Goal: Transaction & Acquisition: Purchase product/service

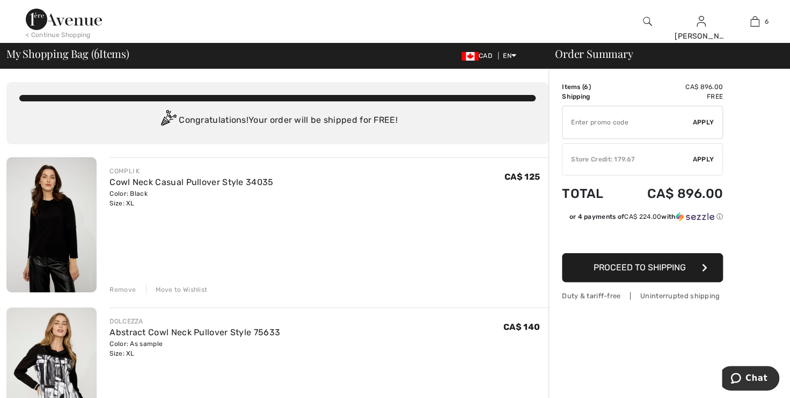
click at [126, 289] on div "Remove" at bounding box center [123, 290] width 26 height 10
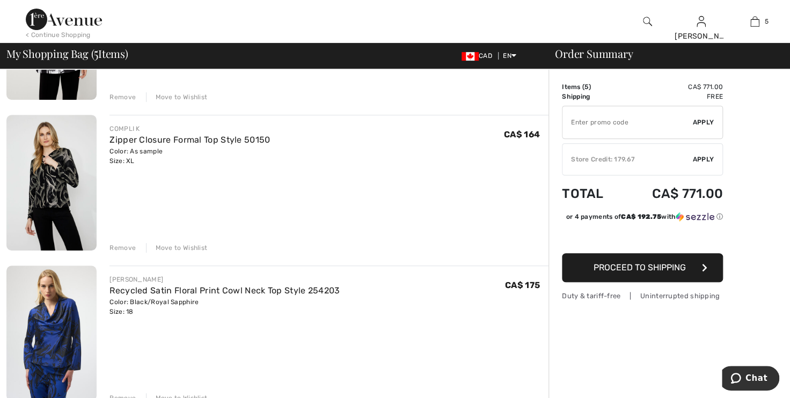
scroll to position [244, 0]
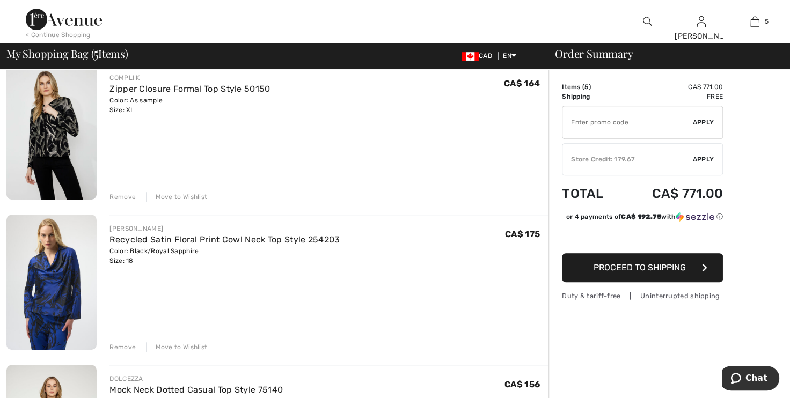
click at [62, 289] on img at bounding box center [51, 282] width 90 height 135
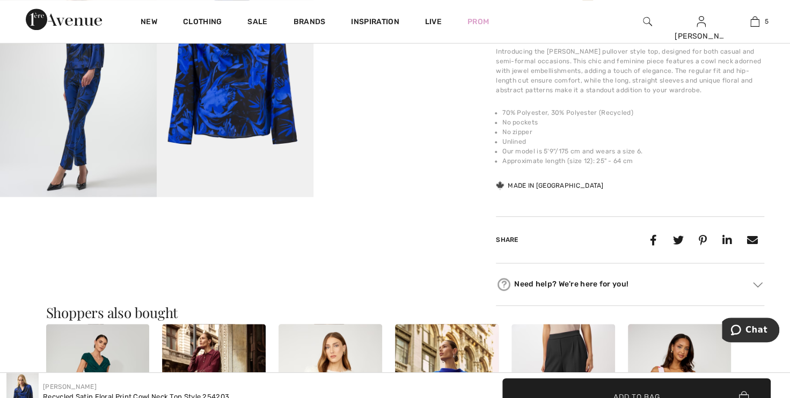
scroll to position [293, 0]
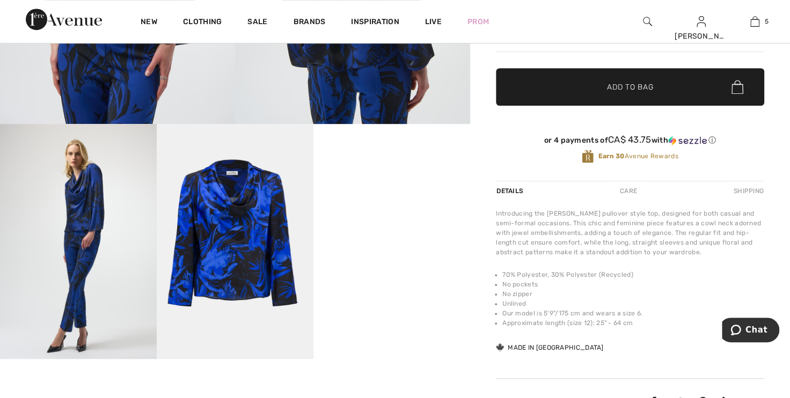
click at [400, 202] on video "Your browser does not support the video tag." at bounding box center [392, 163] width 157 height 78
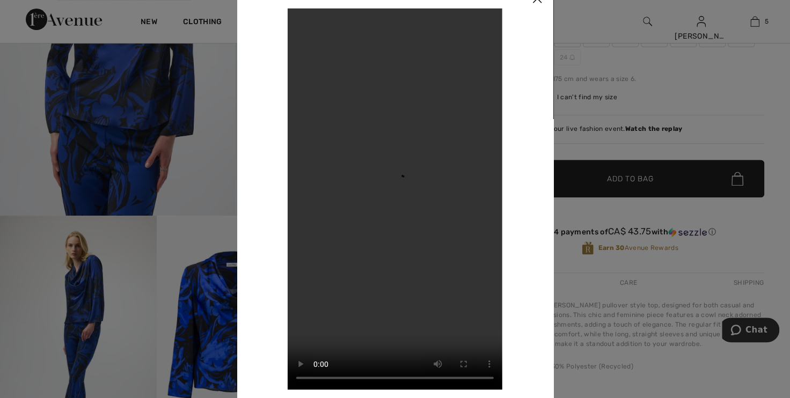
scroll to position [97, 0]
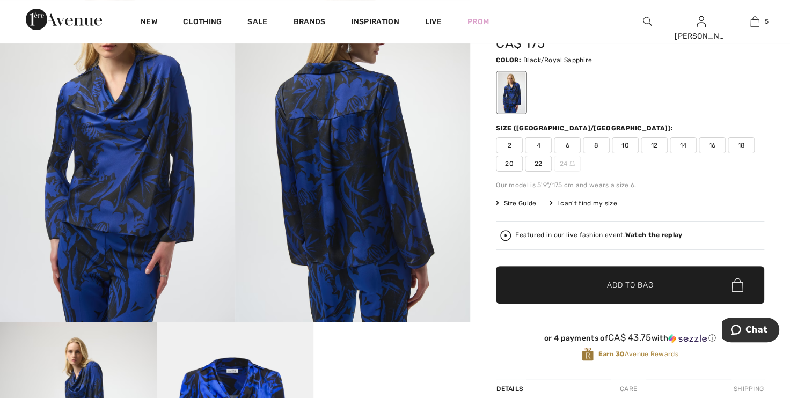
scroll to position [0, 0]
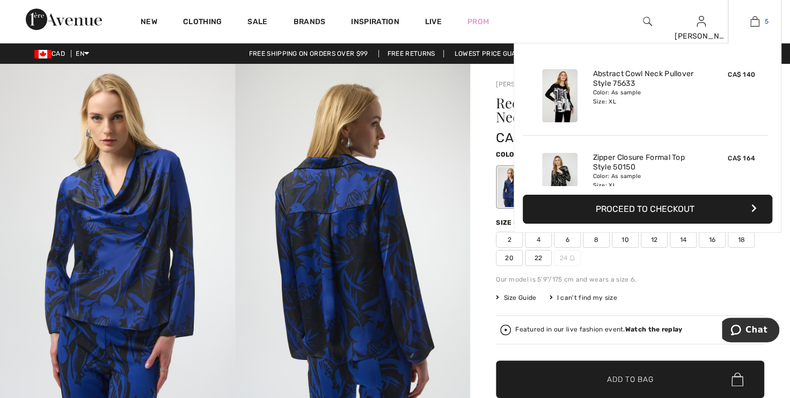
click at [758, 26] on img at bounding box center [755, 21] width 9 height 13
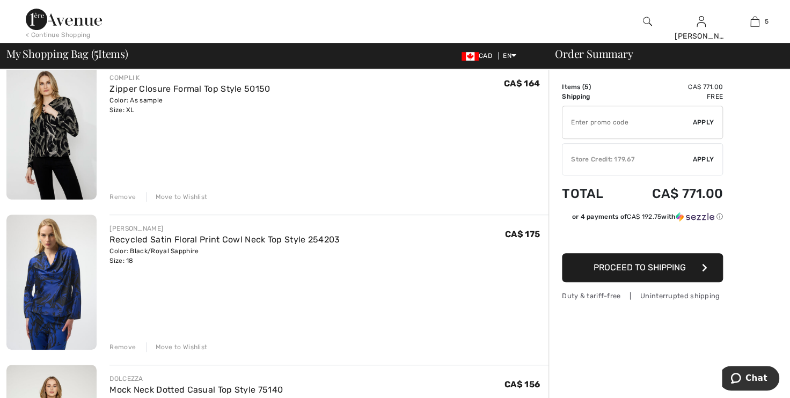
click at [114, 346] on div "Remove" at bounding box center [123, 348] width 26 height 10
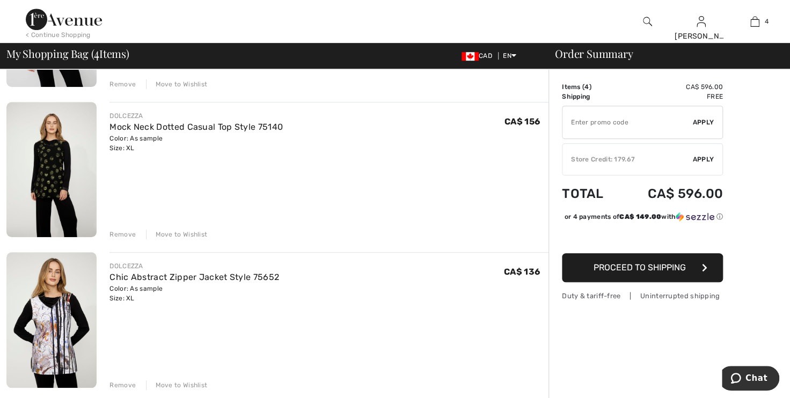
scroll to position [390, 0]
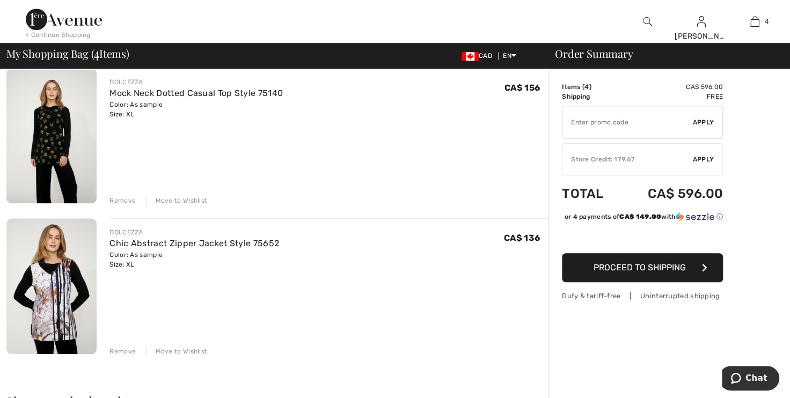
click at [128, 199] on div "Remove" at bounding box center [123, 201] width 26 height 10
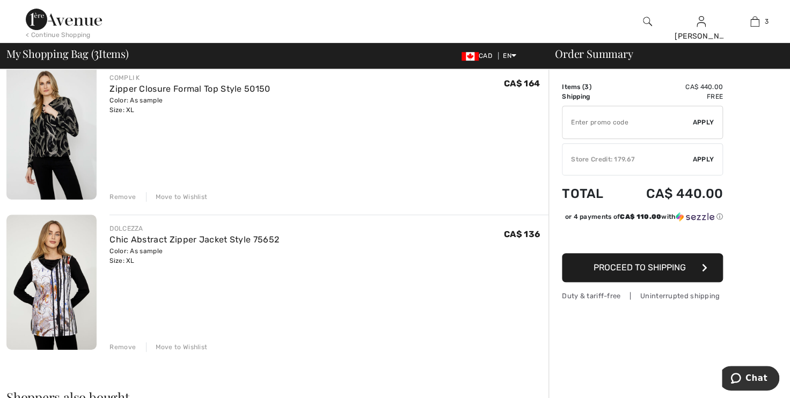
scroll to position [146, 0]
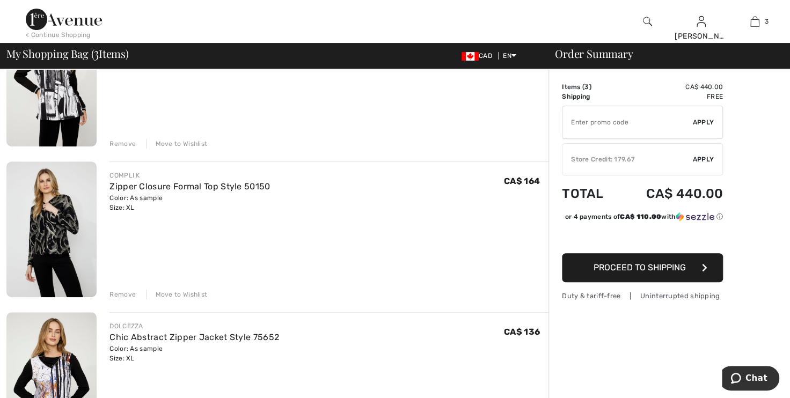
click at [41, 230] on img at bounding box center [51, 229] width 90 height 135
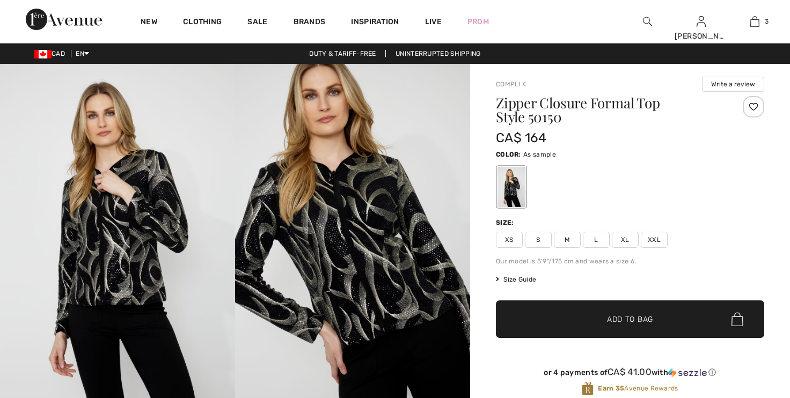
checkbox input "true"
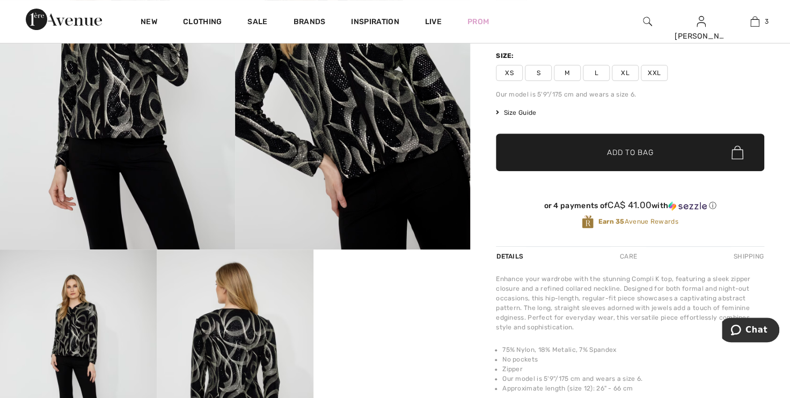
scroll to position [195, 0]
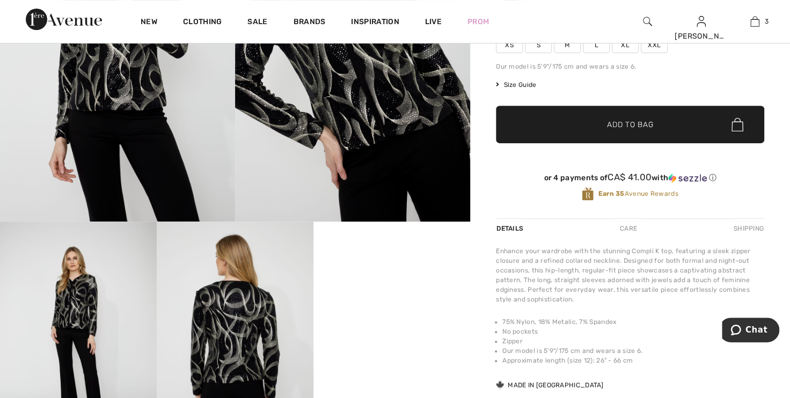
click at [442, 300] on video "Your browser does not support the video tag." at bounding box center [392, 261] width 157 height 78
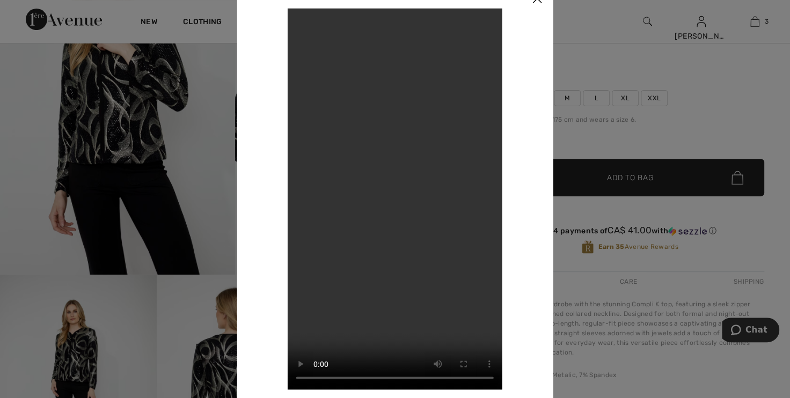
scroll to position [97, 0]
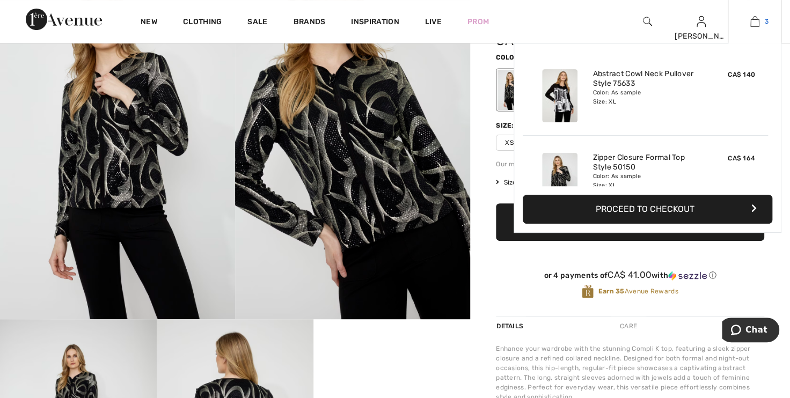
click at [757, 26] on img at bounding box center [755, 21] width 9 height 13
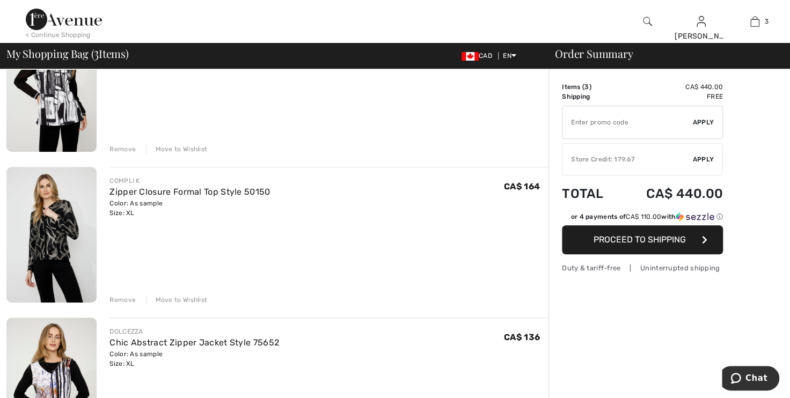
scroll to position [146, 0]
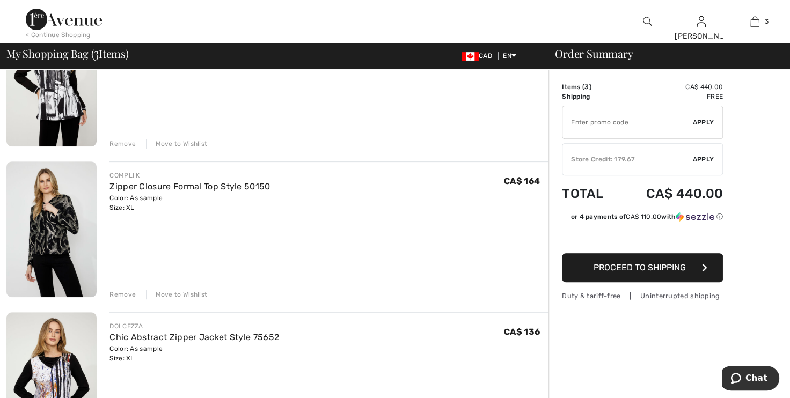
click at [122, 293] on div "Remove" at bounding box center [123, 295] width 26 height 10
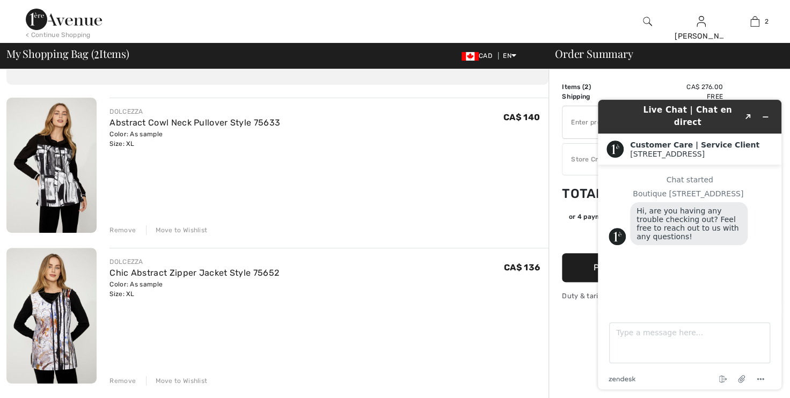
scroll to position [48, 0]
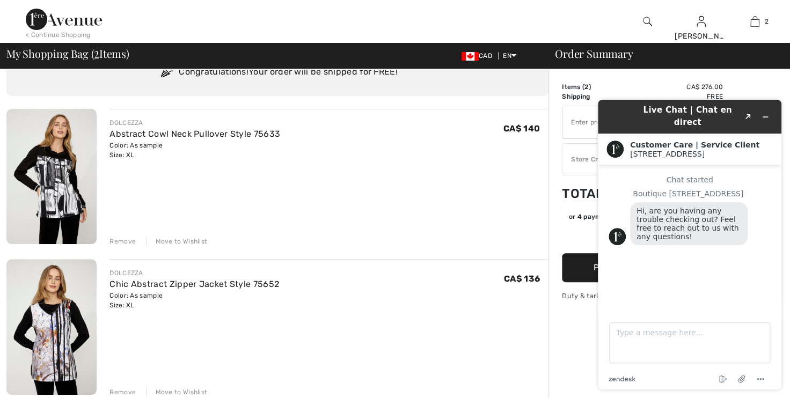
click at [64, 184] on img at bounding box center [51, 176] width 90 height 135
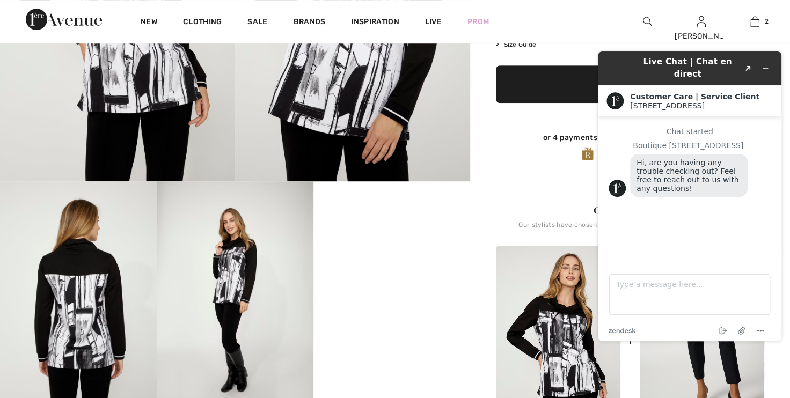
scroll to position [244, 0]
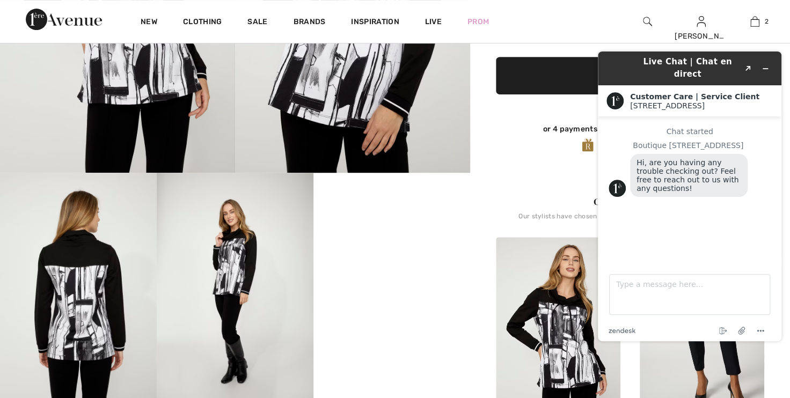
click at [438, 251] on video "Your browser does not support the video tag." at bounding box center [392, 212] width 157 height 78
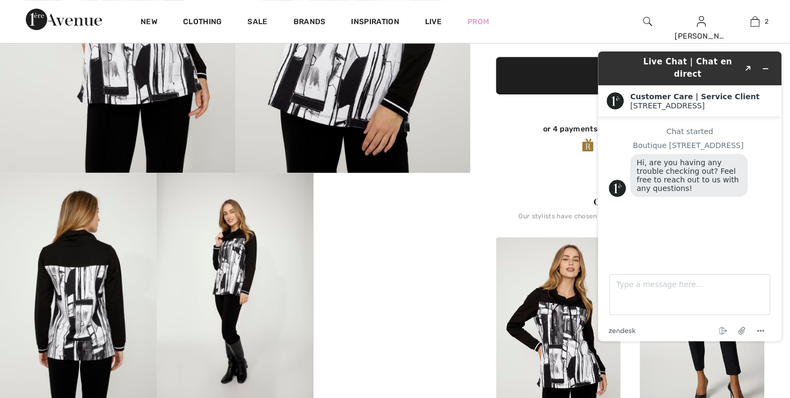
click at [775, 62] on header "Live Chat | Chat en direct Created with Sketch." at bounding box center [690, 69] width 184 height 34
click at [772, 61] on button "Minimize widget" at bounding box center [765, 68] width 17 height 15
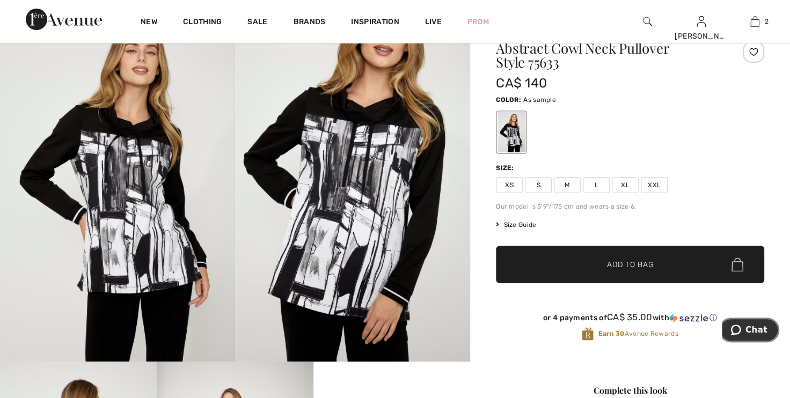
scroll to position [0, 0]
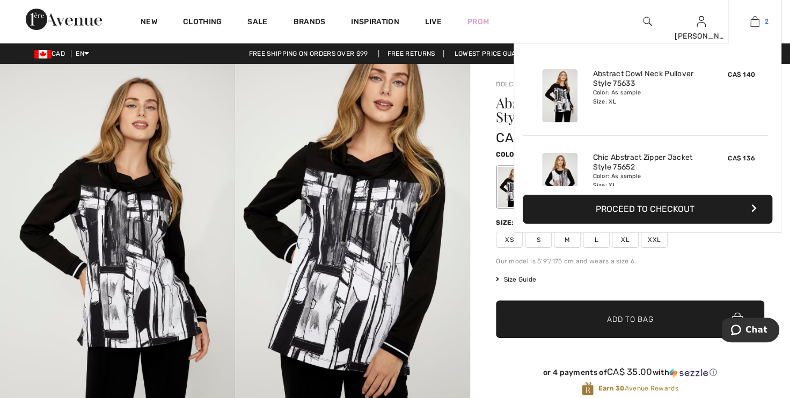
click at [752, 24] on img at bounding box center [755, 21] width 9 height 13
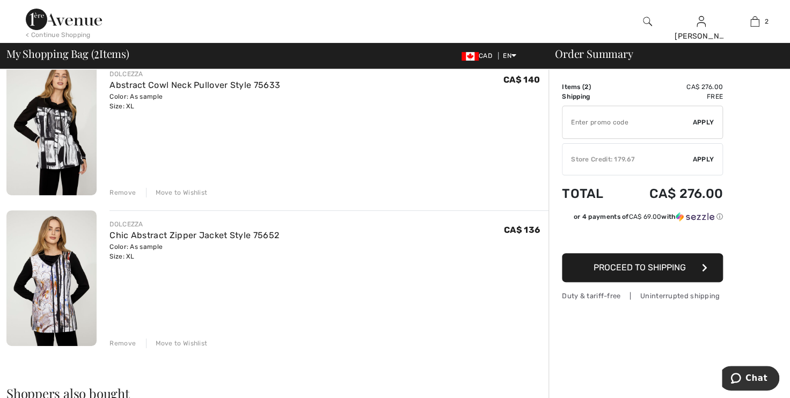
click at [120, 193] on div "Remove" at bounding box center [123, 193] width 26 height 10
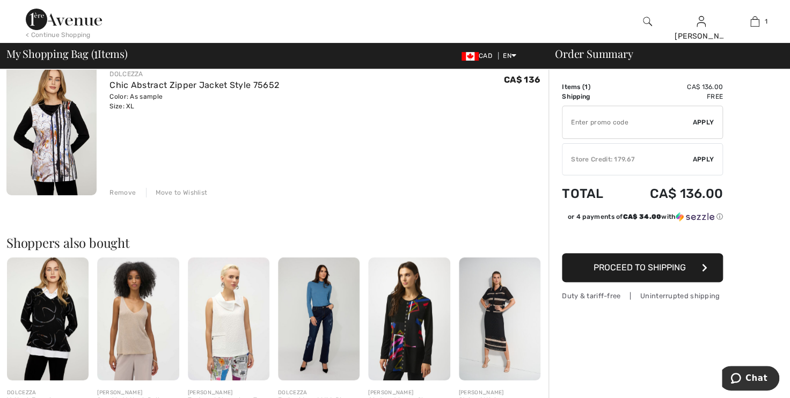
click at [49, 156] on img at bounding box center [51, 127] width 90 height 135
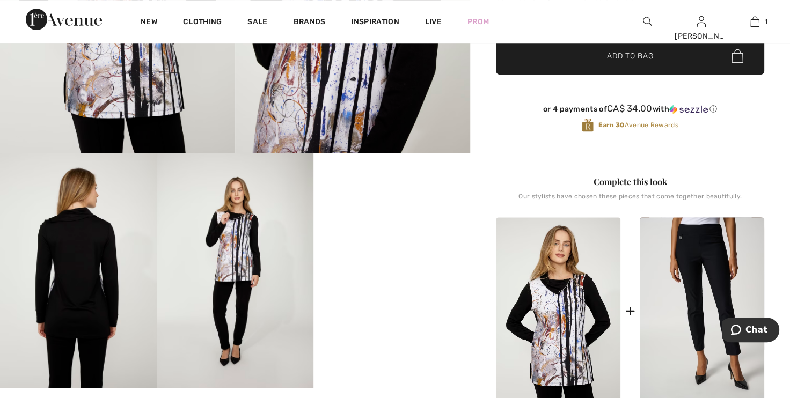
scroll to position [293, 0]
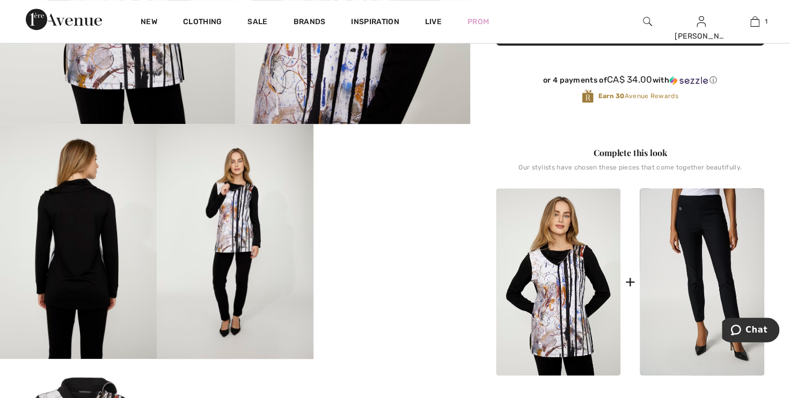
click at [362, 202] on video "Your browser does not support the video tag." at bounding box center [392, 163] width 157 height 78
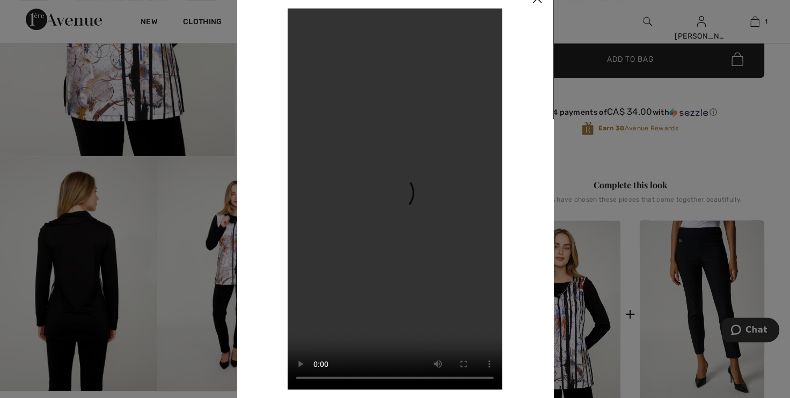
scroll to position [244, 0]
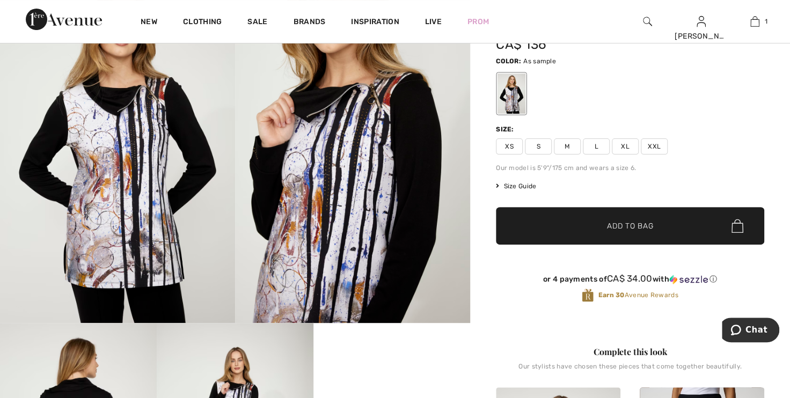
scroll to position [0, 0]
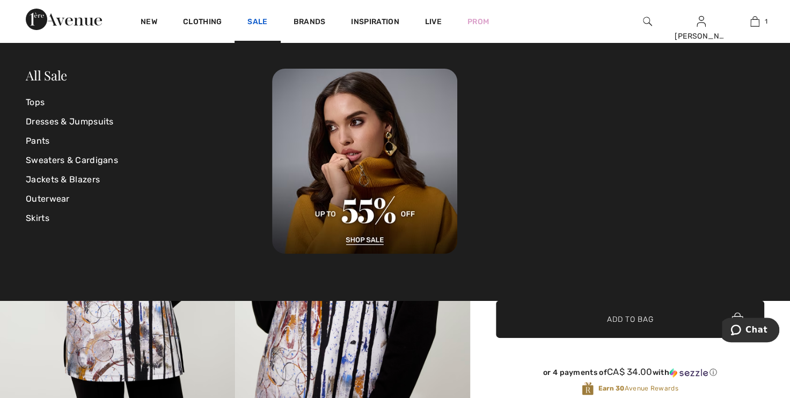
click at [257, 19] on link "Sale" at bounding box center [258, 22] width 20 height 11
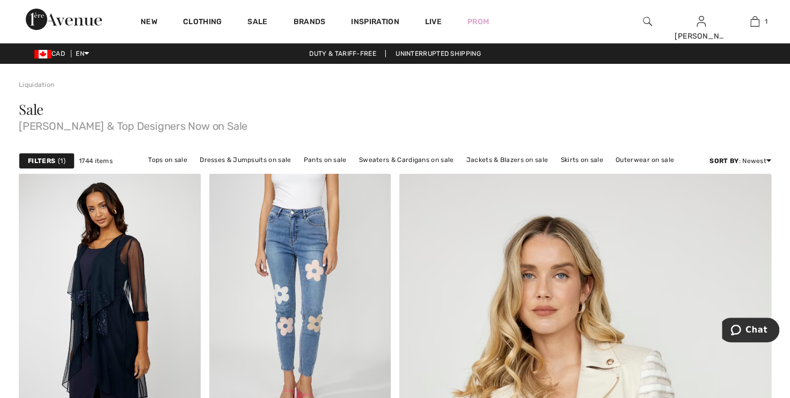
click at [45, 162] on strong "Filters" at bounding box center [41, 161] width 27 height 10
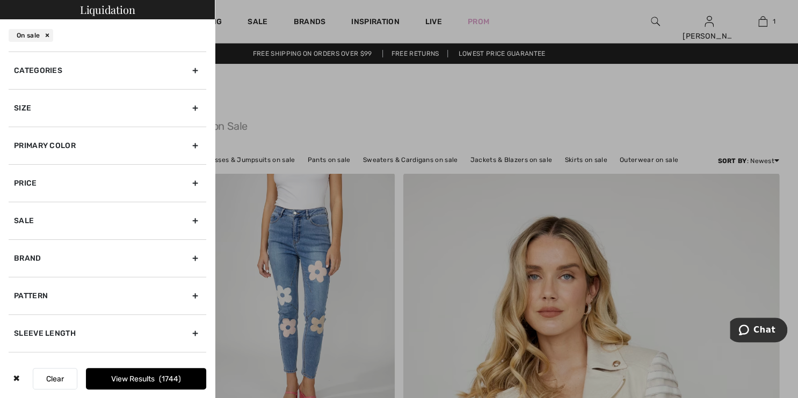
click at [20, 108] on div "Size" at bounding box center [108, 108] width 198 height 38
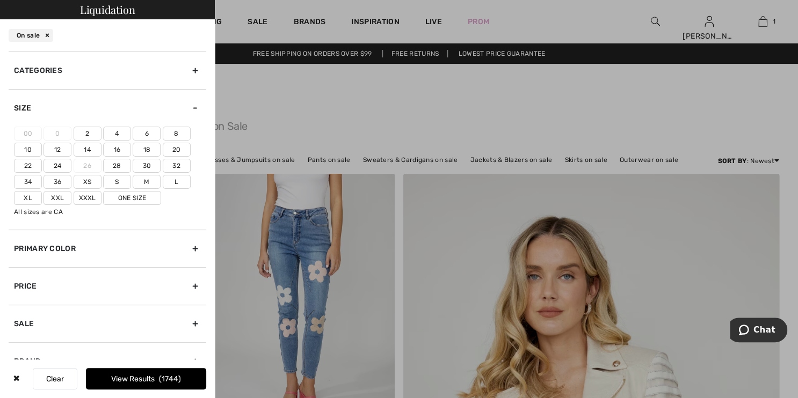
click at [146, 150] on label "18" at bounding box center [147, 150] width 28 height 14
click at [0, 0] on input"] "18" at bounding box center [0, 0] width 0 height 0
click at [25, 198] on label "Xl" at bounding box center [28, 198] width 28 height 14
click at [0, 0] on input"] "Xl" at bounding box center [0, 0] width 0 height 0
click at [147, 379] on button "View Results 419" at bounding box center [146, 378] width 120 height 21
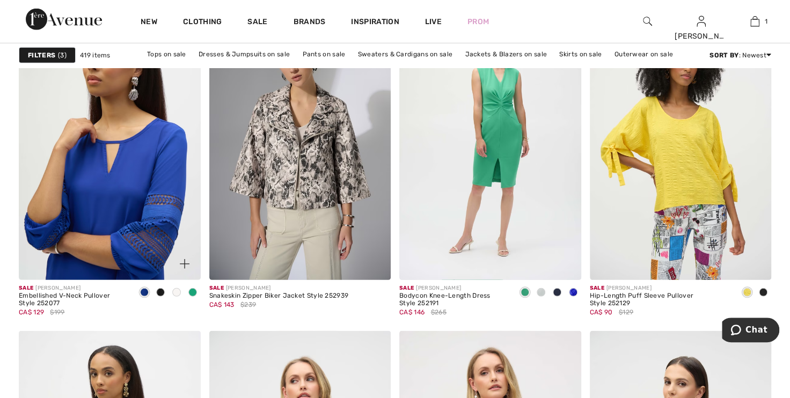
scroll to position [1611, 0]
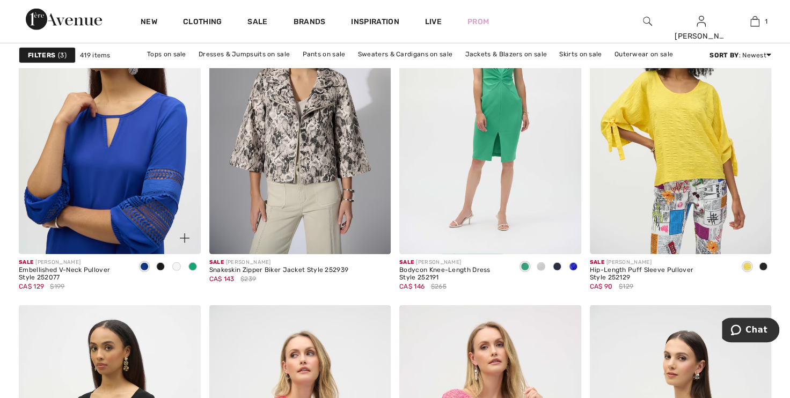
click at [140, 172] on img at bounding box center [110, 118] width 182 height 273
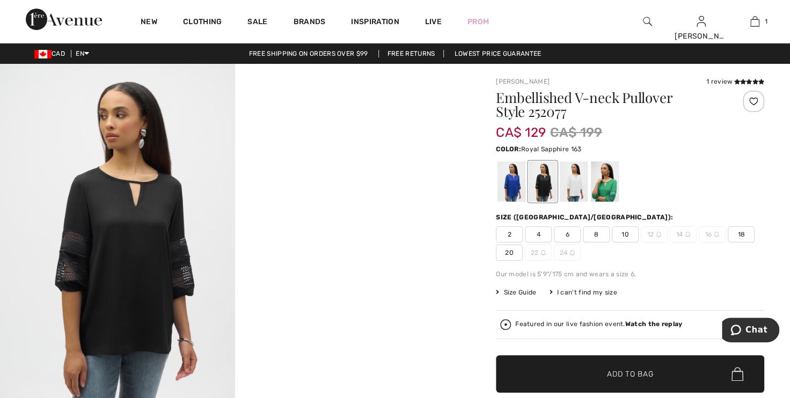
click at [507, 184] on div at bounding box center [512, 182] width 28 height 40
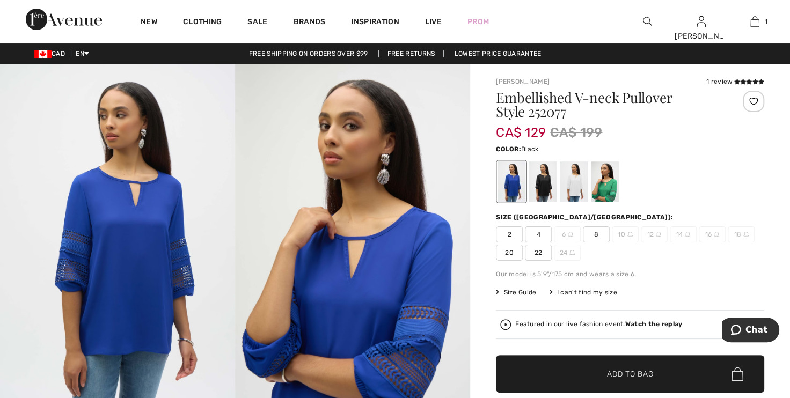
click at [548, 178] on div at bounding box center [543, 182] width 28 height 40
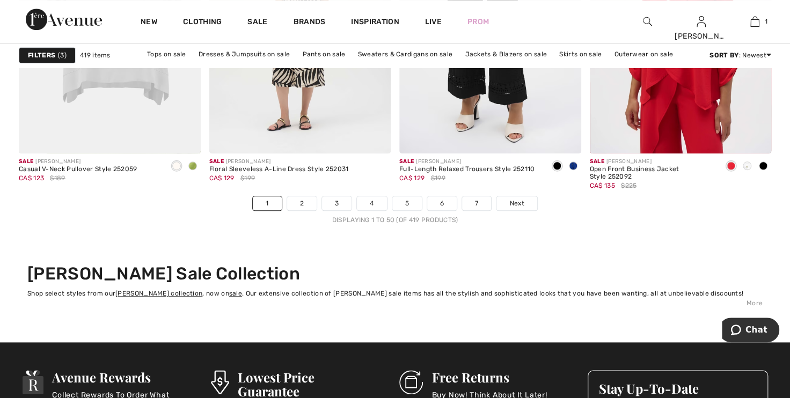
scroll to position [4978, 0]
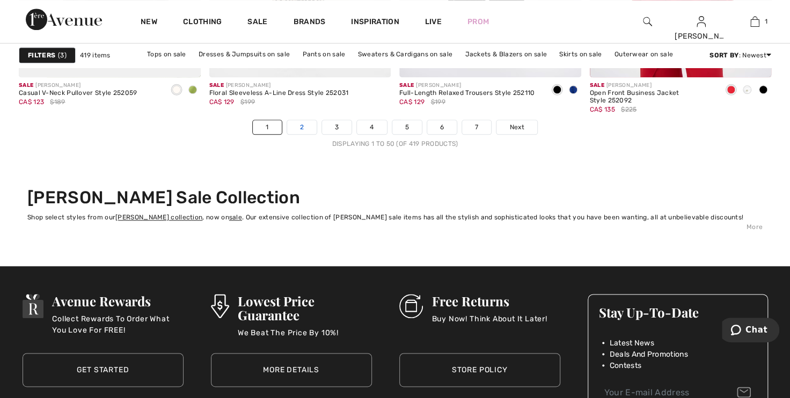
click at [302, 127] on link "2" at bounding box center [302, 127] width 30 height 14
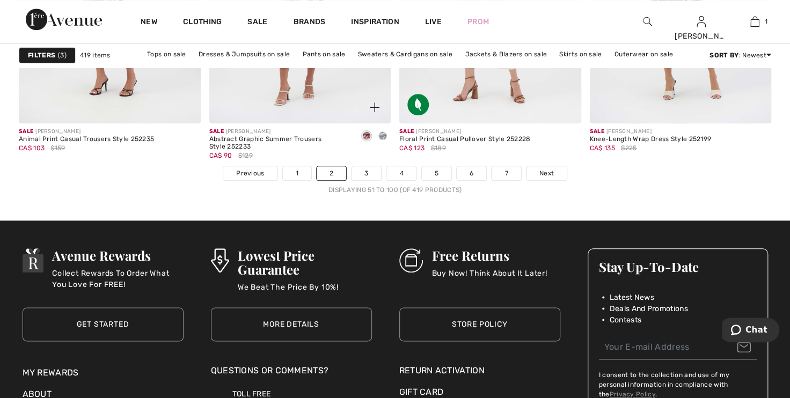
scroll to position [4784, 0]
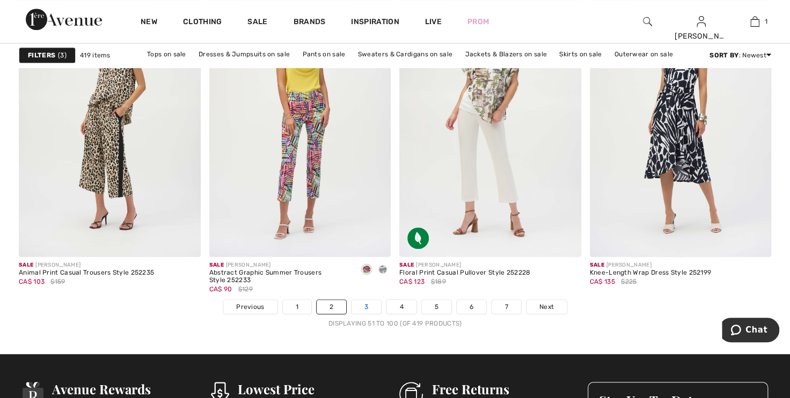
click at [362, 303] on link "3" at bounding box center [367, 307] width 30 height 14
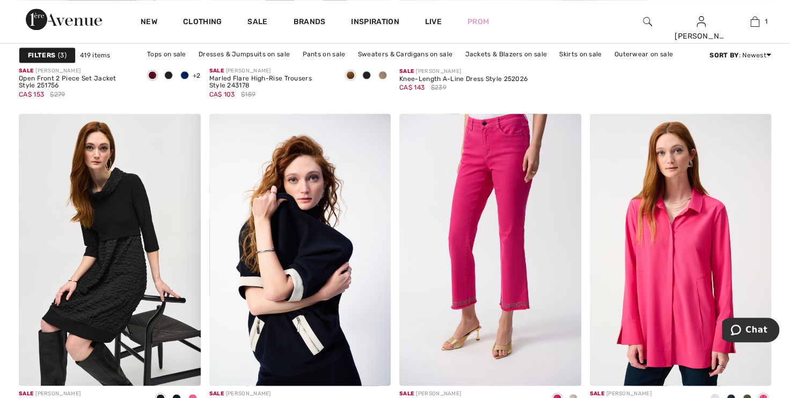
scroll to position [732, 0]
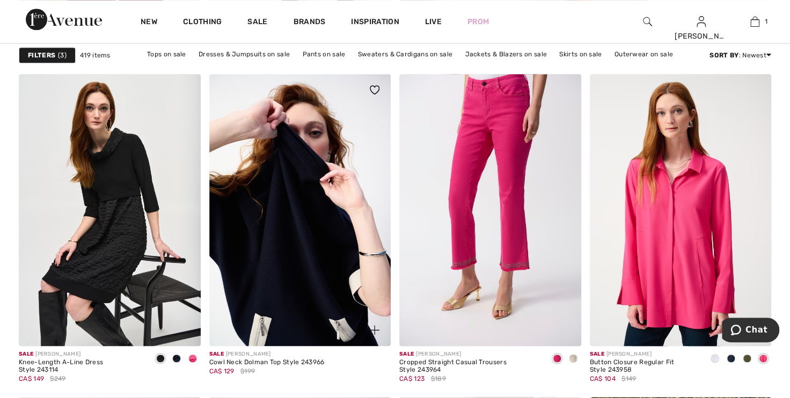
click at [298, 287] on img at bounding box center [300, 210] width 182 height 273
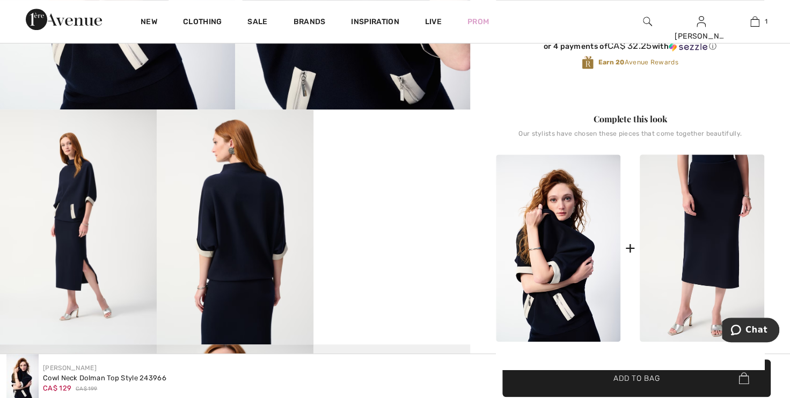
scroll to position [341, 0]
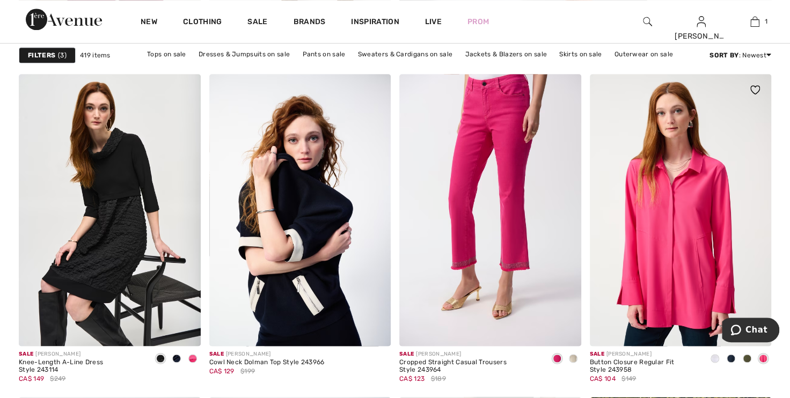
click at [732, 356] on span at bounding box center [731, 358] width 9 height 9
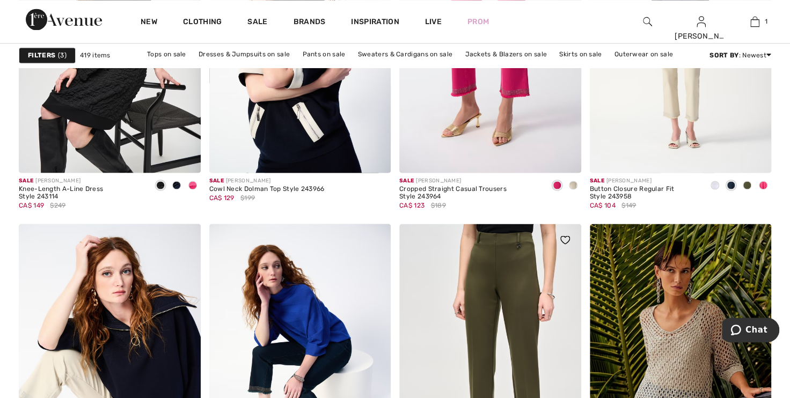
scroll to position [976, 0]
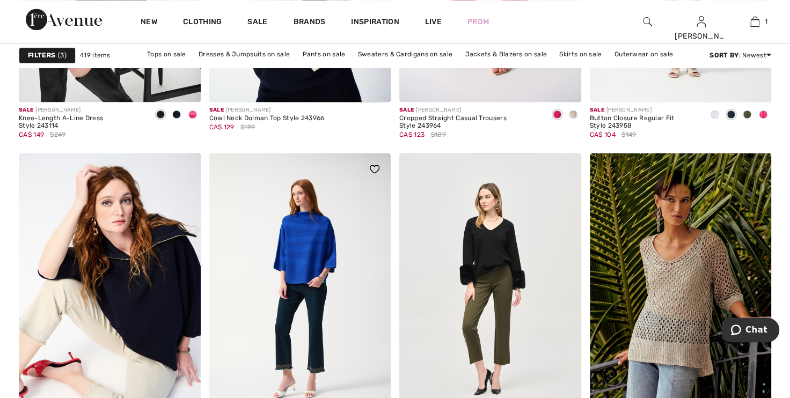
click at [298, 238] on img at bounding box center [300, 289] width 182 height 273
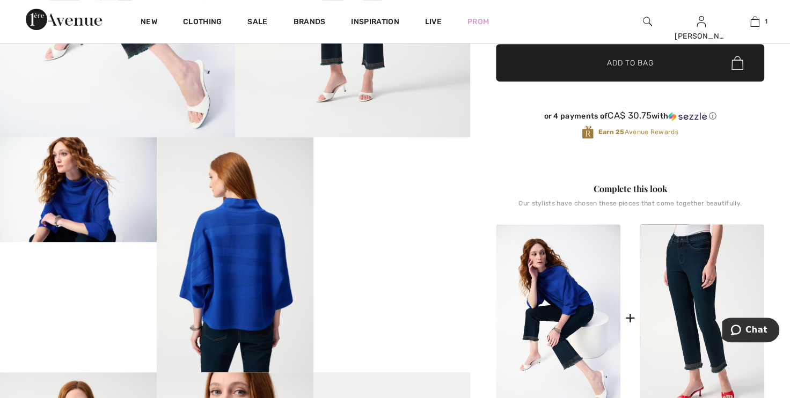
scroll to position [293, 0]
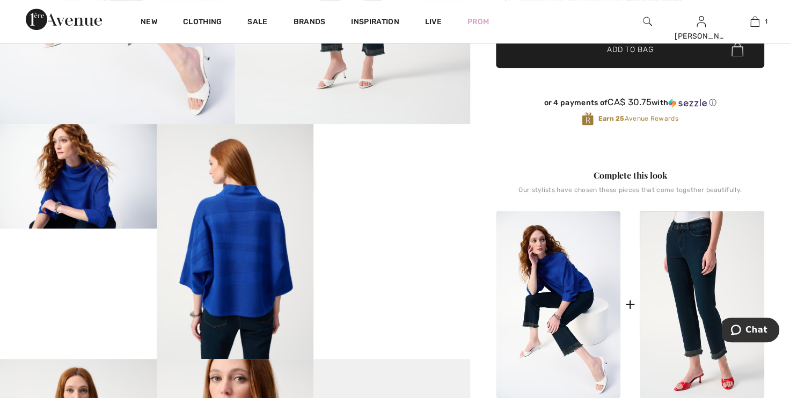
click at [425, 202] on video "Your browser does not support the video tag." at bounding box center [392, 163] width 157 height 78
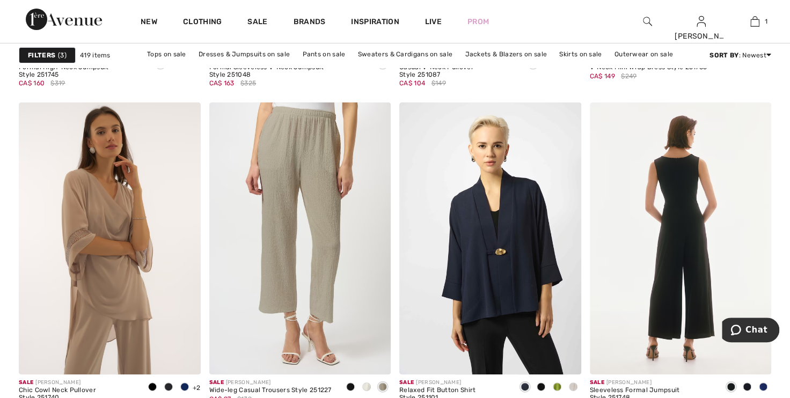
scroll to position [4344, 0]
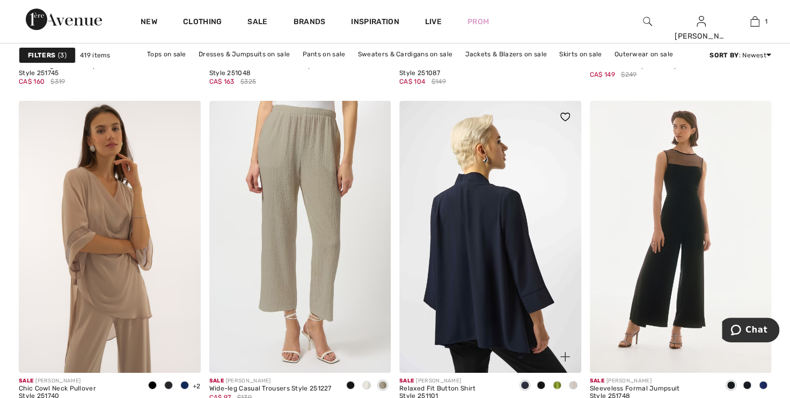
click at [498, 272] on img at bounding box center [490, 237] width 182 height 273
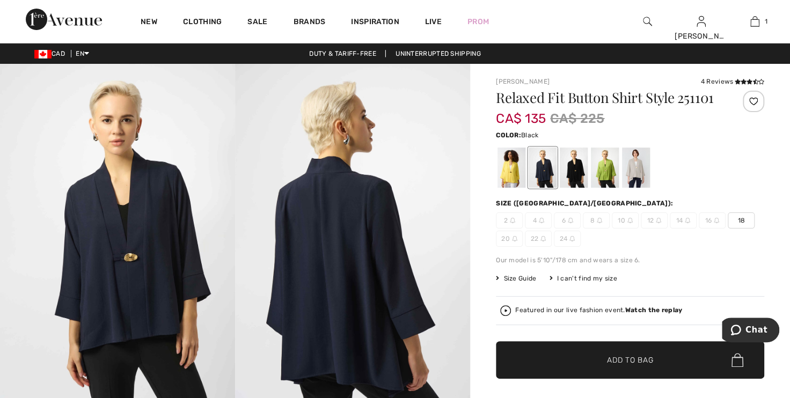
click at [570, 168] on div at bounding box center [574, 168] width 28 height 40
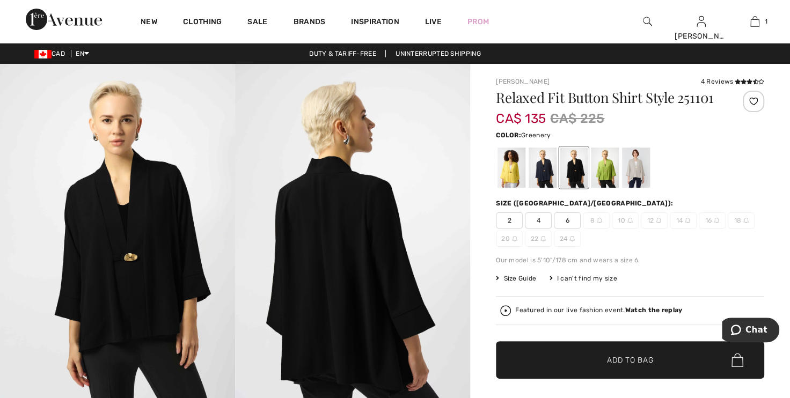
click at [613, 166] on div at bounding box center [605, 168] width 28 height 40
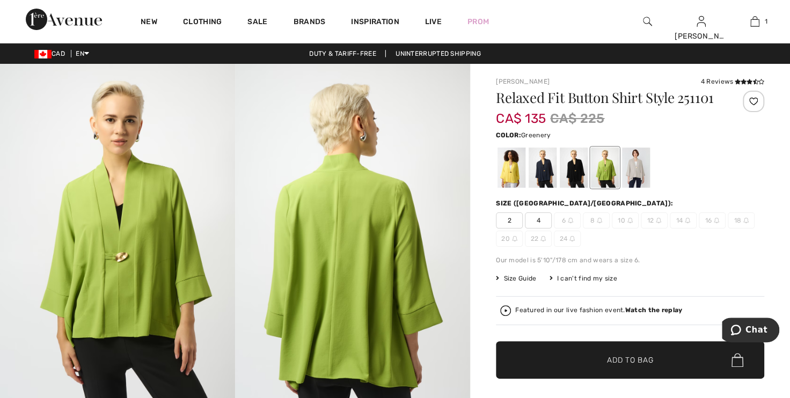
click at [670, 164] on div at bounding box center [630, 168] width 268 height 45
click at [634, 169] on div at bounding box center [636, 168] width 28 height 40
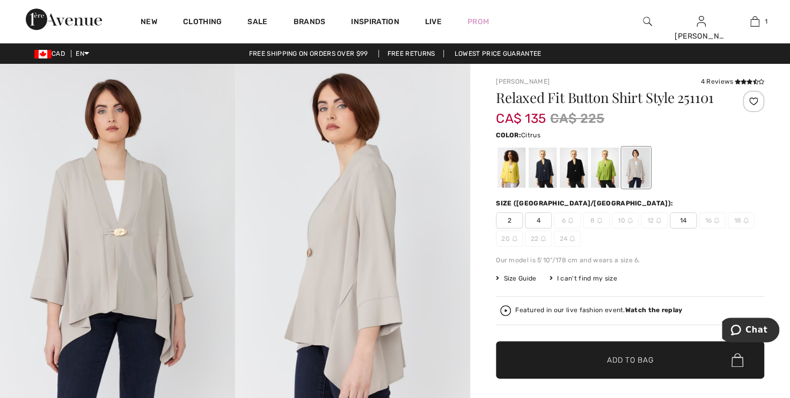
click at [508, 165] on div at bounding box center [512, 168] width 28 height 40
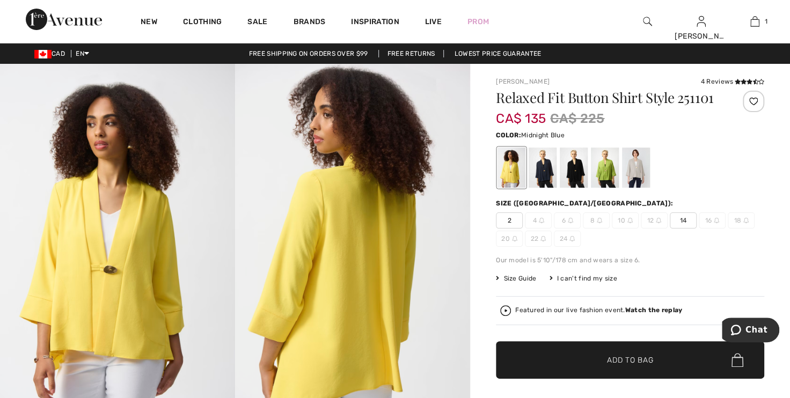
click at [549, 169] on div at bounding box center [543, 168] width 28 height 40
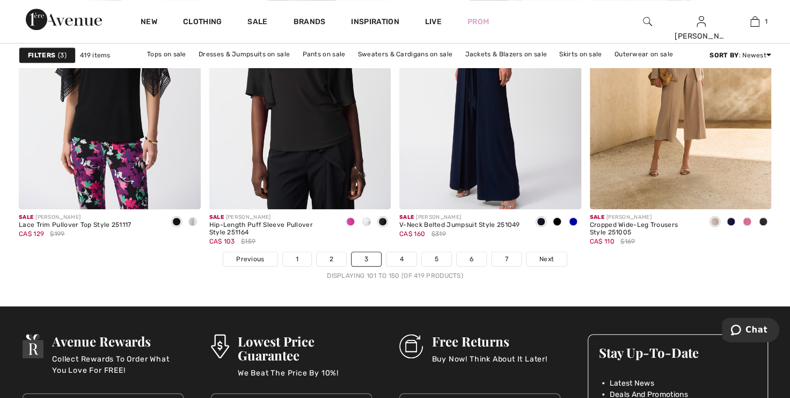
scroll to position [4832, 0]
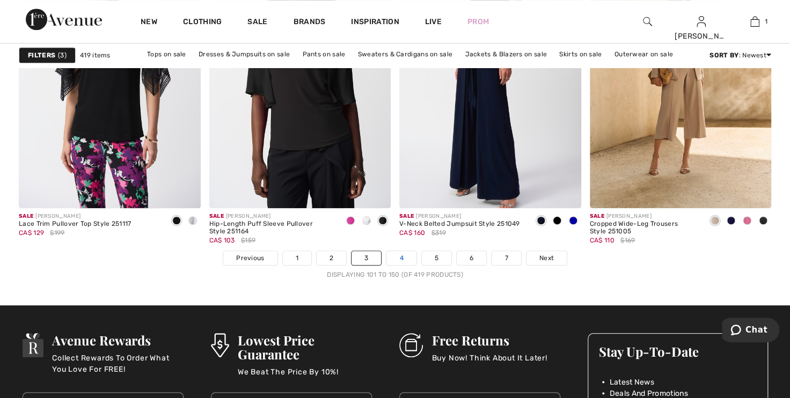
click at [398, 252] on link "4" at bounding box center [402, 258] width 30 height 14
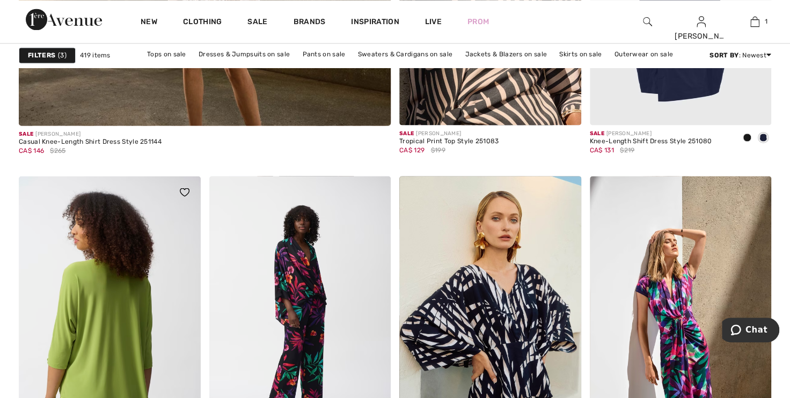
scroll to position [3319, 0]
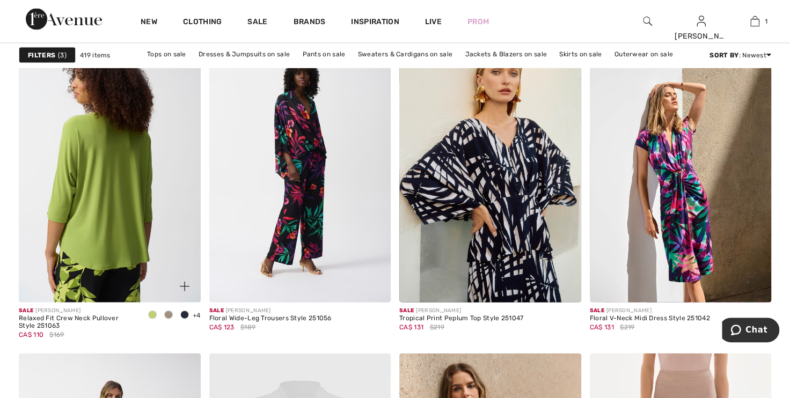
click at [154, 268] on img at bounding box center [110, 166] width 182 height 273
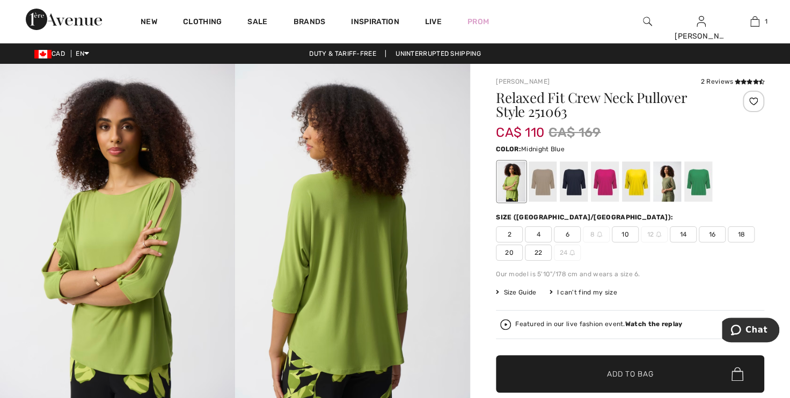
click at [565, 176] on div at bounding box center [574, 182] width 28 height 40
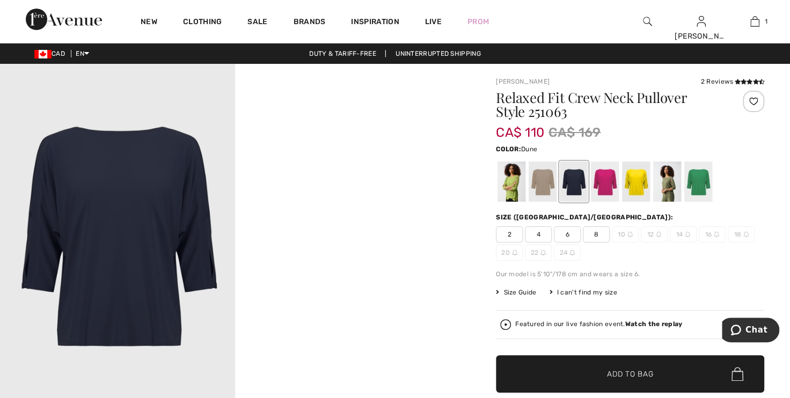
click at [541, 181] on div at bounding box center [543, 182] width 28 height 40
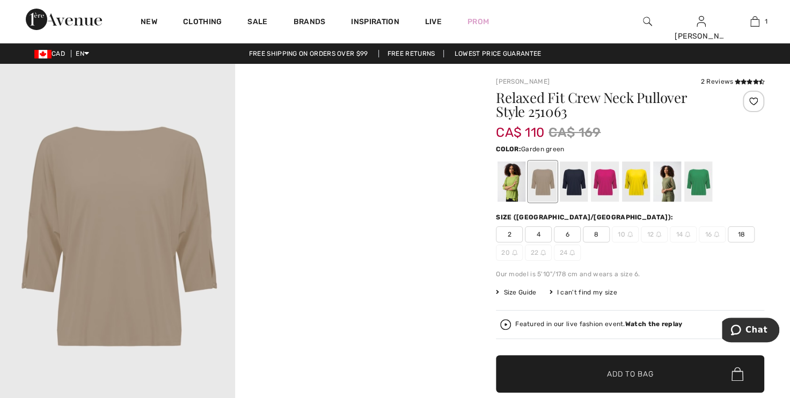
click at [695, 185] on div at bounding box center [699, 182] width 28 height 40
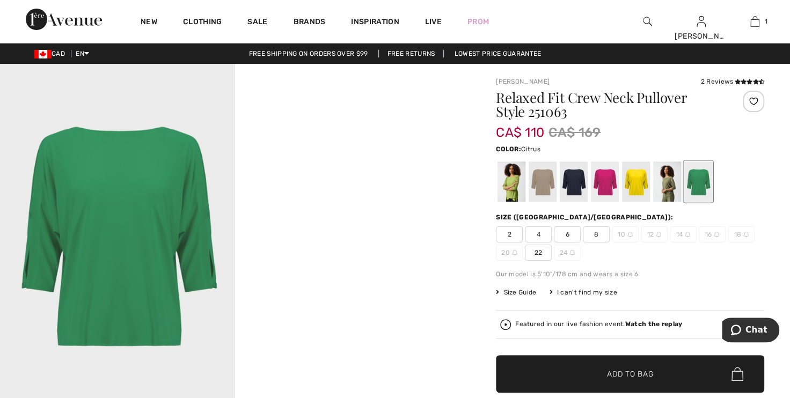
click at [622, 187] on div at bounding box center [636, 182] width 28 height 40
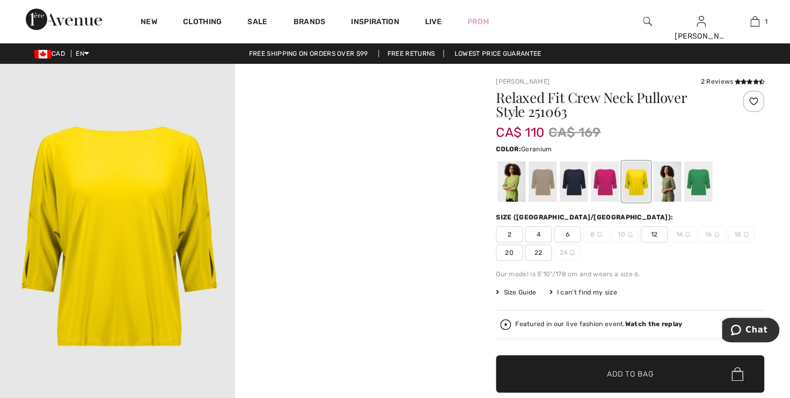
click at [608, 187] on div at bounding box center [605, 182] width 28 height 40
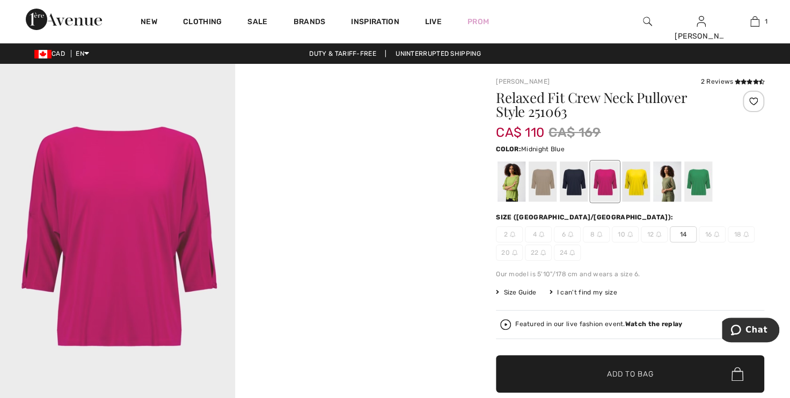
click at [583, 188] on div at bounding box center [574, 182] width 28 height 40
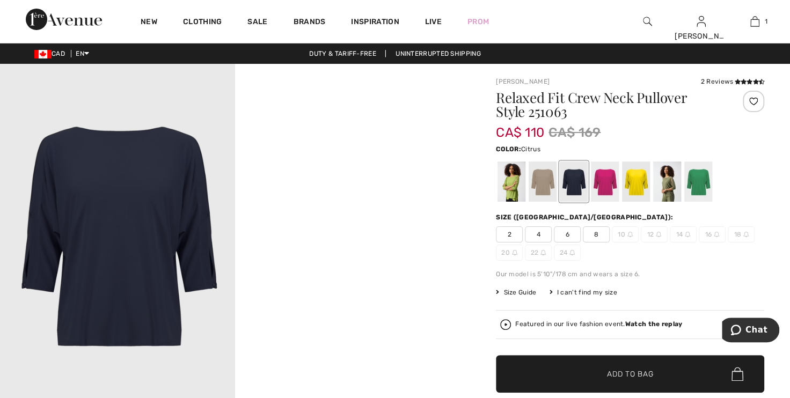
click at [622, 188] on div at bounding box center [636, 182] width 28 height 40
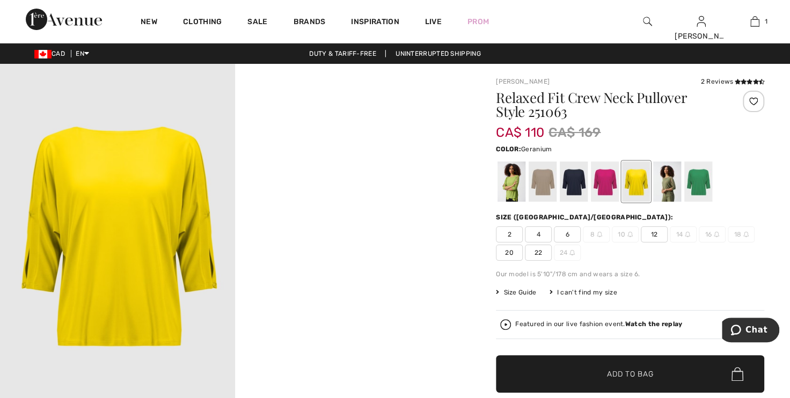
click at [601, 190] on div at bounding box center [605, 182] width 28 height 40
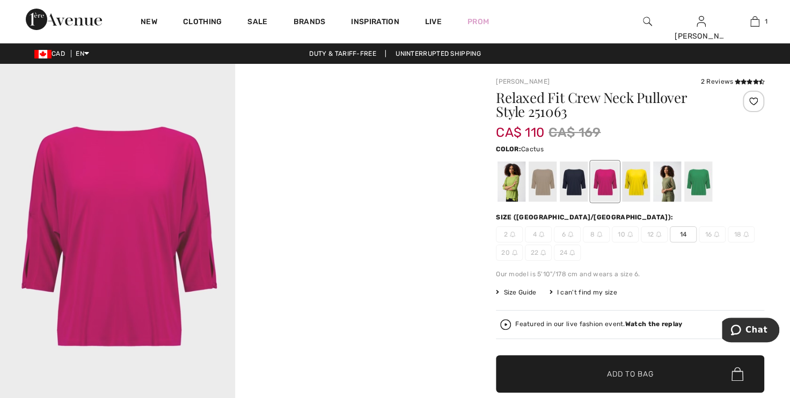
click at [663, 186] on div at bounding box center [667, 182] width 28 height 40
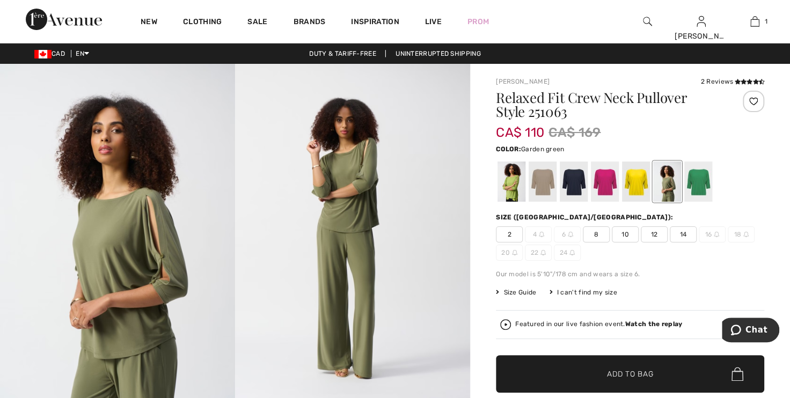
click at [703, 179] on div at bounding box center [699, 182] width 28 height 40
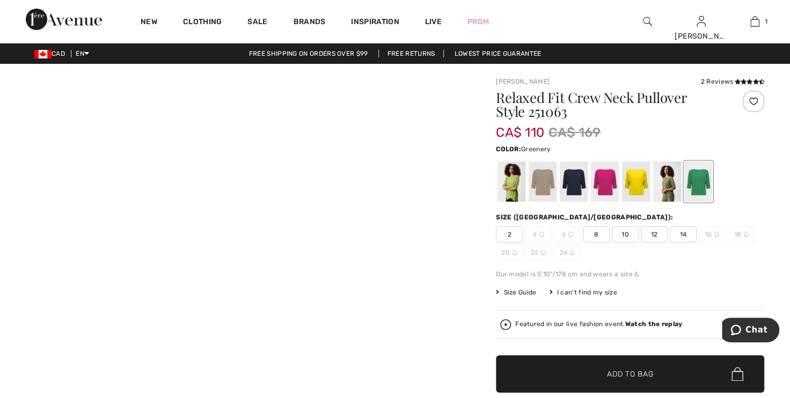
click at [507, 194] on div at bounding box center [512, 182] width 28 height 40
click at [541, 185] on div at bounding box center [543, 182] width 28 height 40
click at [575, 185] on div at bounding box center [574, 182] width 28 height 40
click at [602, 181] on div at bounding box center [605, 182] width 28 height 40
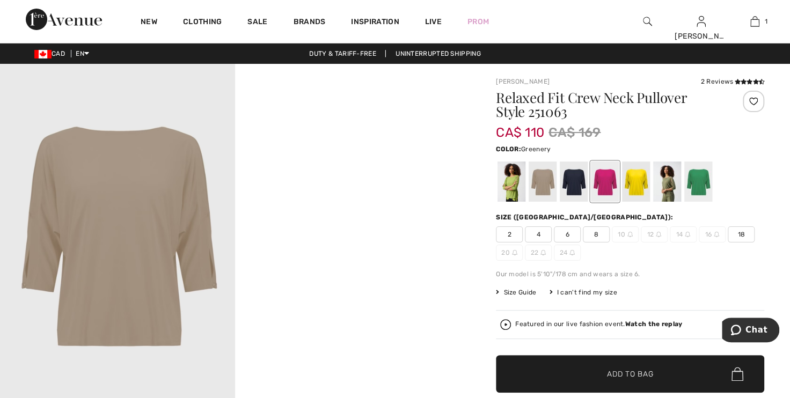
click at [513, 184] on div at bounding box center [512, 182] width 28 height 40
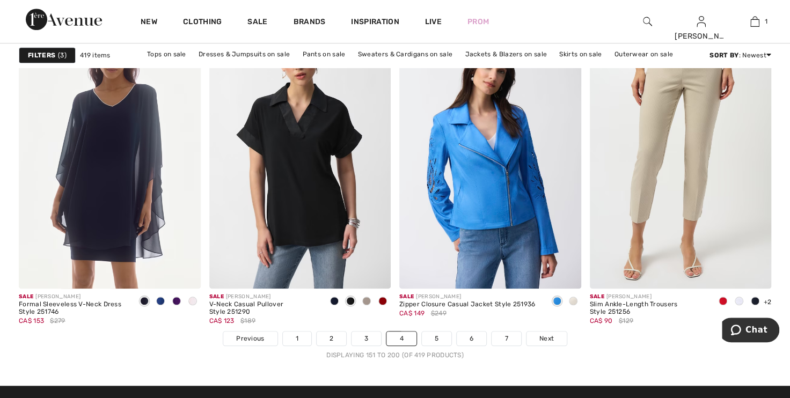
scroll to position [4735, 0]
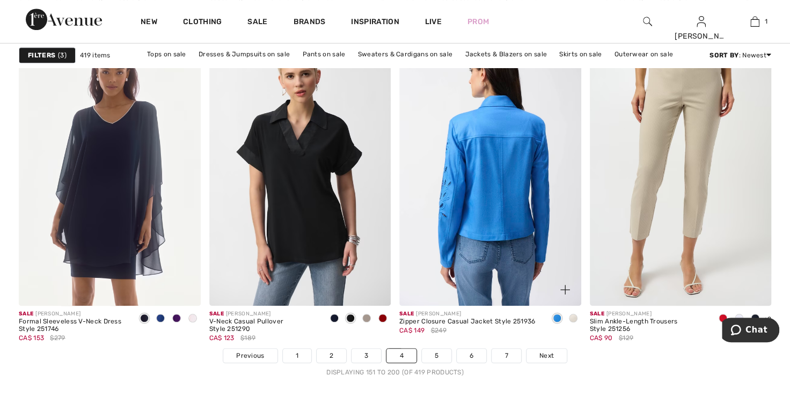
click at [491, 231] on img at bounding box center [490, 169] width 182 height 273
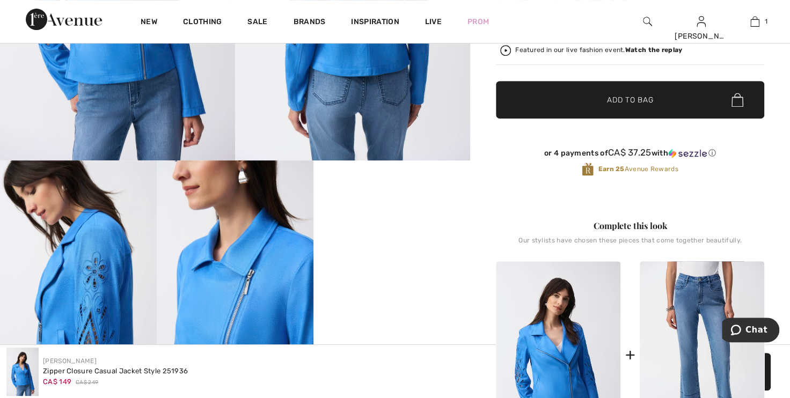
scroll to position [244, 0]
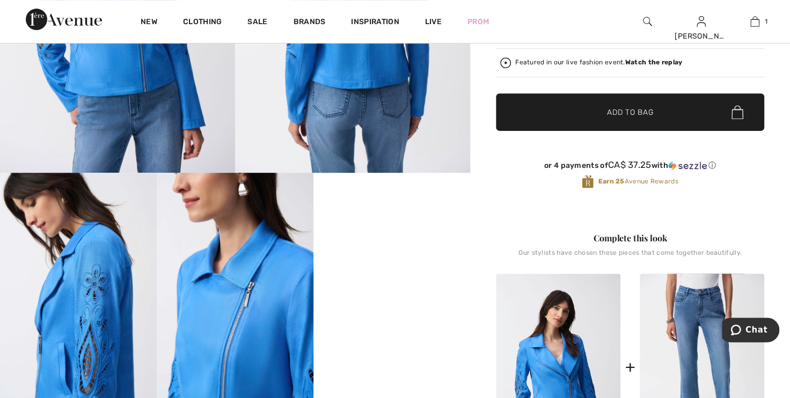
click at [446, 251] on video "Your browser does not support the video tag." at bounding box center [392, 212] width 157 height 78
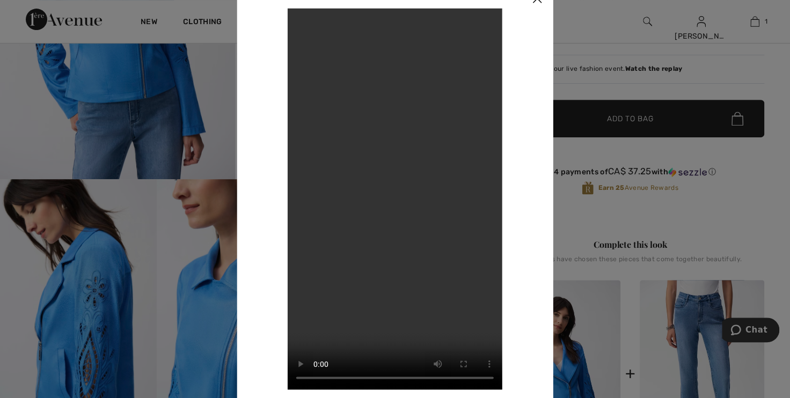
scroll to position [0, 0]
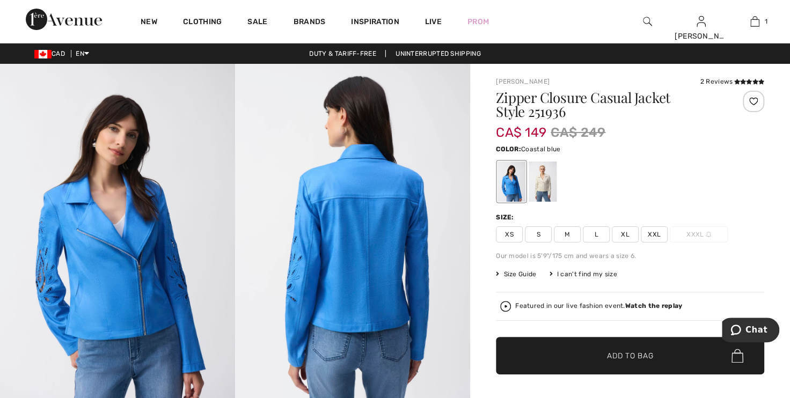
click at [629, 230] on span "XL" at bounding box center [625, 235] width 27 height 16
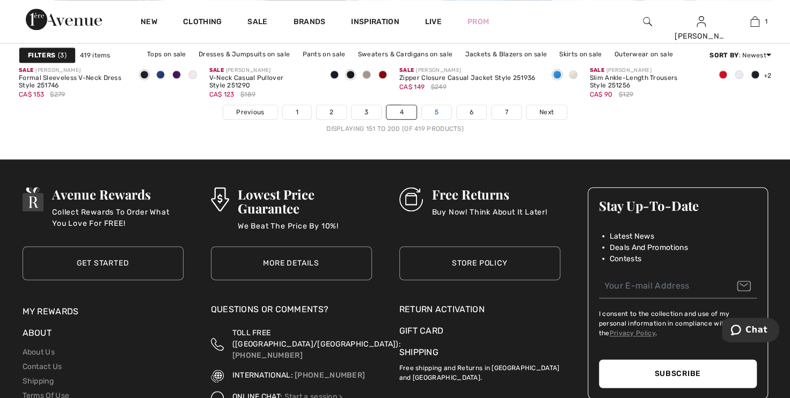
click at [442, 109] on link "5" at bounding box center [437, 112] width 30 height 14
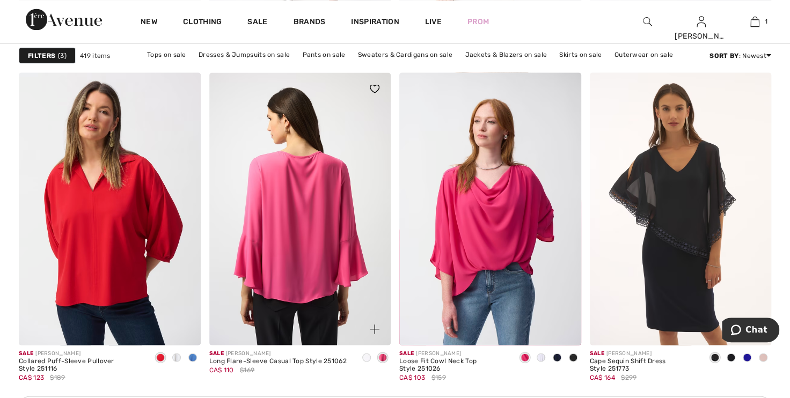
scroll to position [1074, 0]
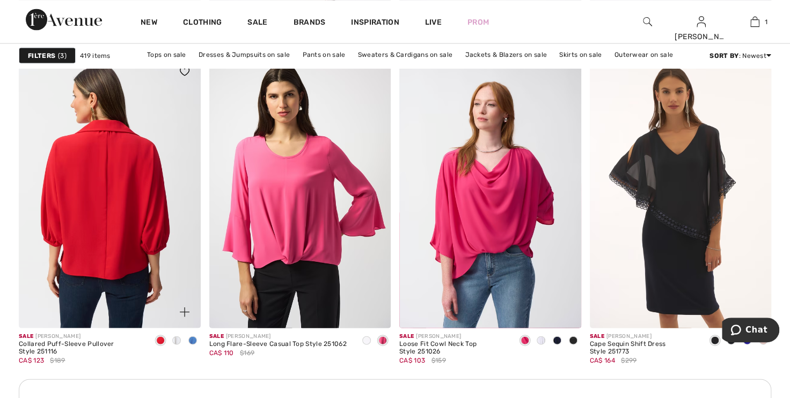
click at [103, 206] on img at bounding box center [110, 191] width 182 height 273
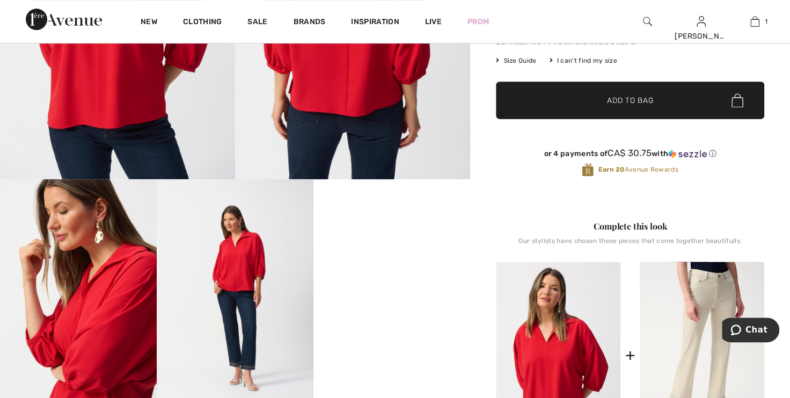
scroll to position [244, 0]
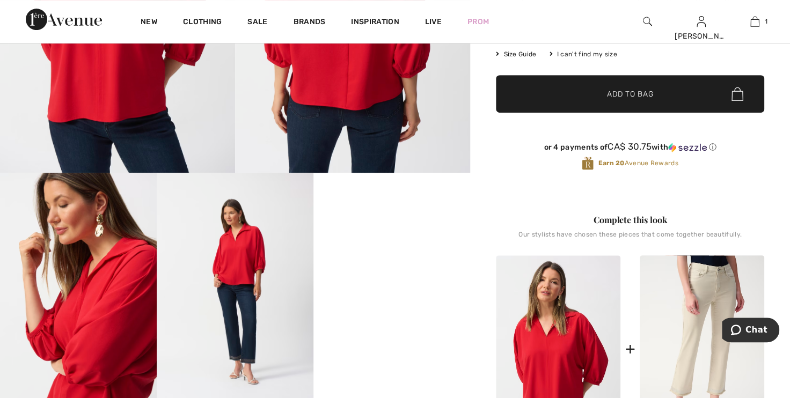
click at [427, 245] on video "Your browser does not support the video tag." at bounding box center [392, 212] width 157 height 78
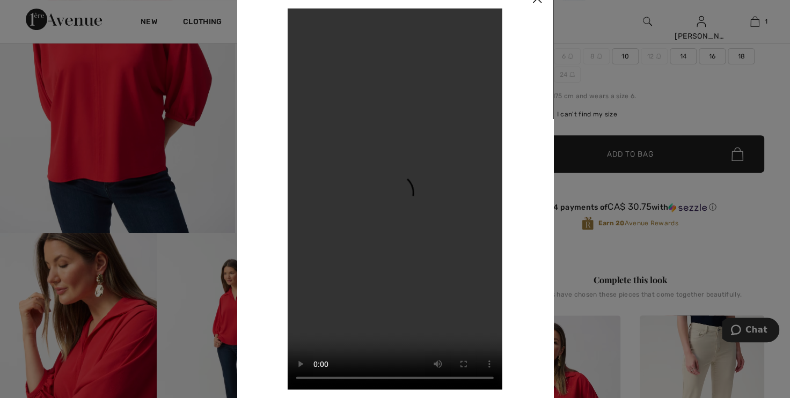
scroll to position [97, 0]
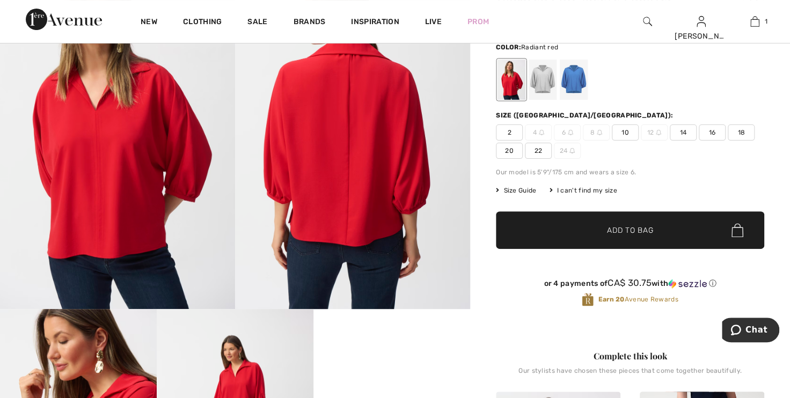
scroll to position [0, 0]
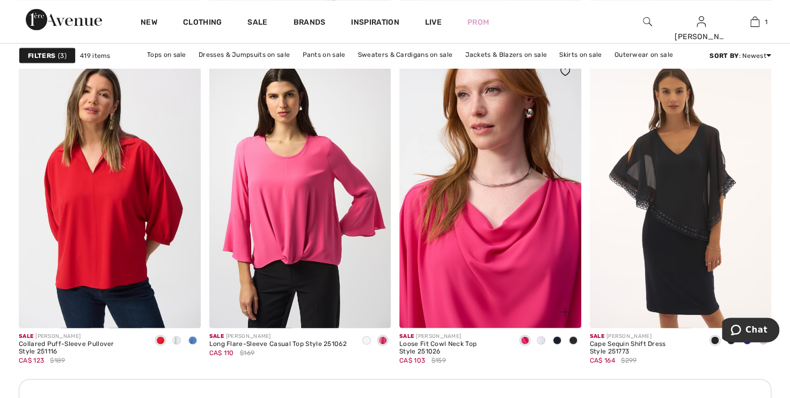
click at [501, 213] on img at bounding box center [490, 191] width 182 height 273
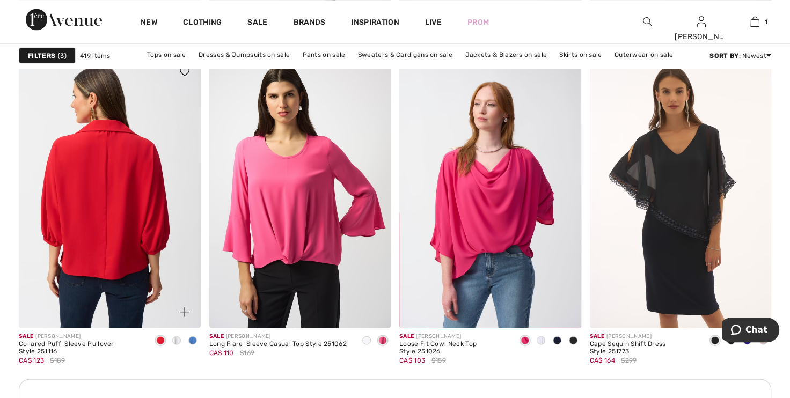
click at [141, 253] on img at bounding box center [110, 191] width 182 height 273
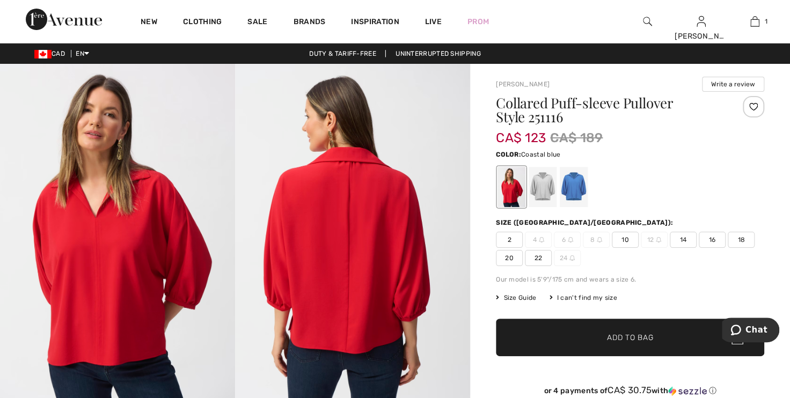
click at [577, 193] on div at bounding box center [574, 187] width 28 height 40
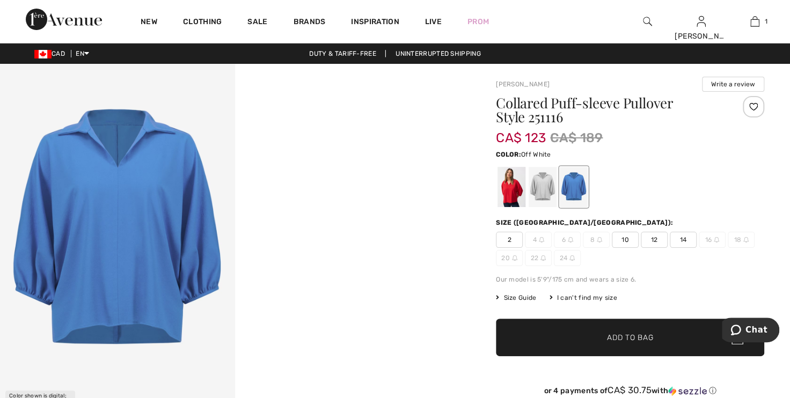
click at [542, 190] on div at bounding box center [543, 187] width 28 height 40
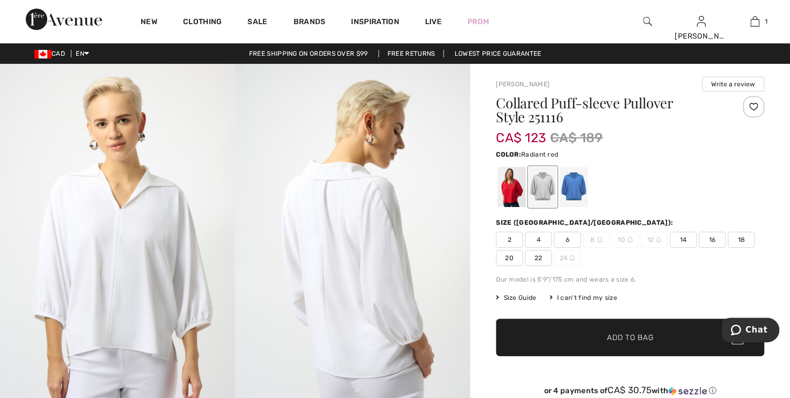
click at [509, 187] on div at bounding box center [512, 187] width 28 height 40
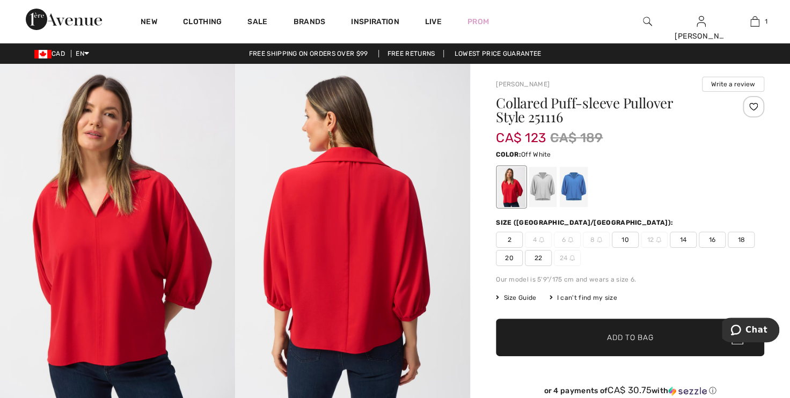
click at [551, 186] on div at bounding box center [543, 187] width 28 height 40
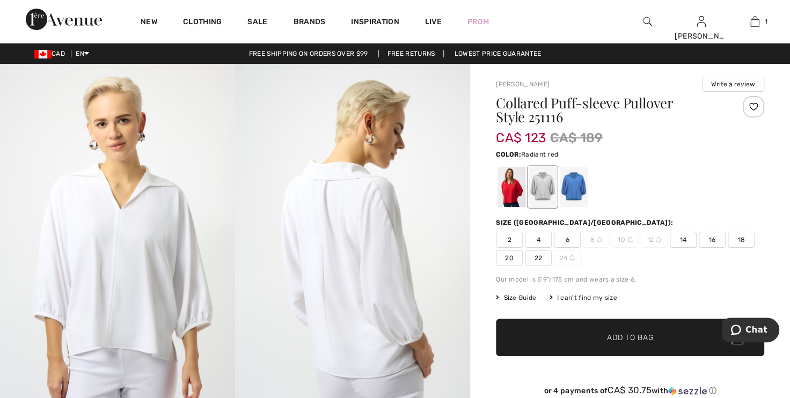
click at [507, 183] on div at bounding box center [512, 187] width 28 height 40
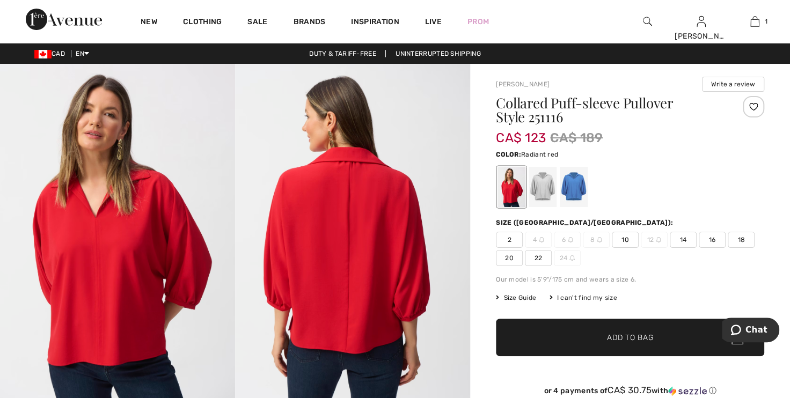
click at [739, 243] on span "18" at bounding box center [741, 240] width 27 height 16
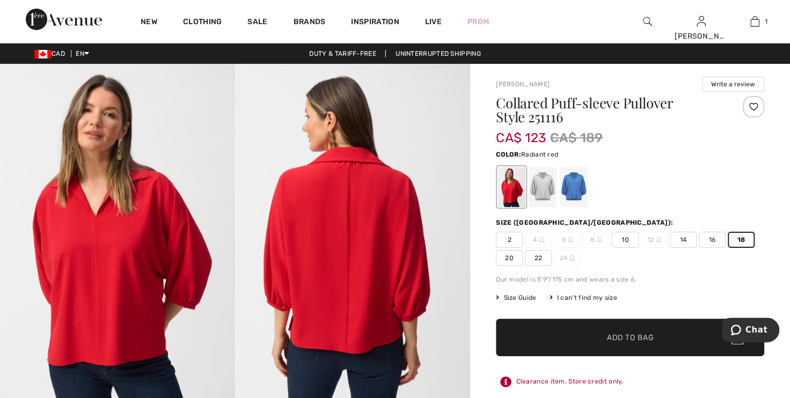
click at [657, 339] on span "✔ Added to Bag Add to Bag" at bounding box center [630, 338] width 268 height 38
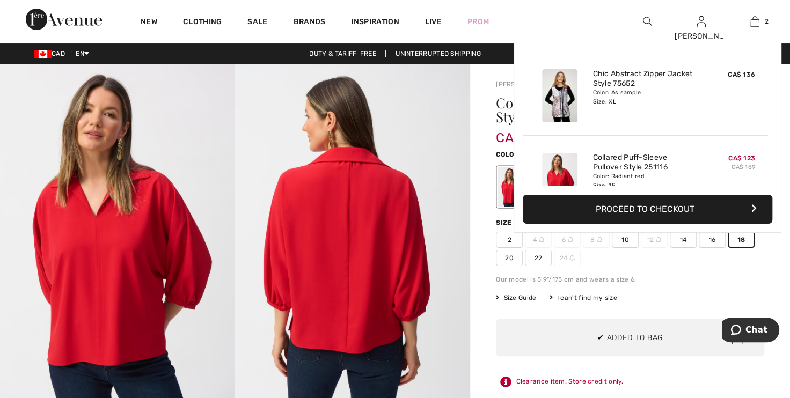
scroll to position [33, 0]
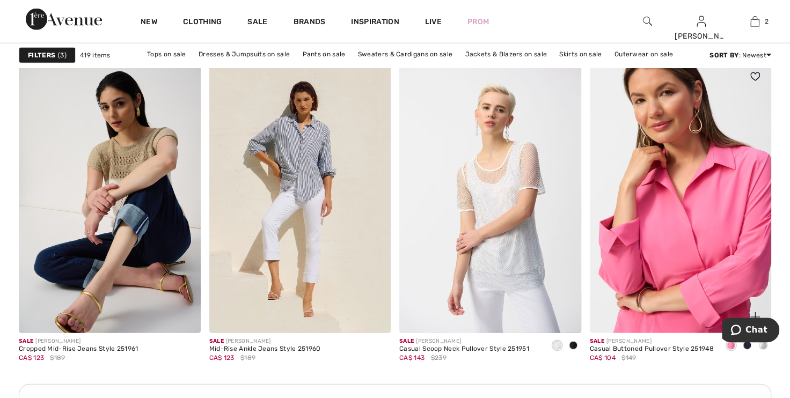
scroll to position [3661, 0]
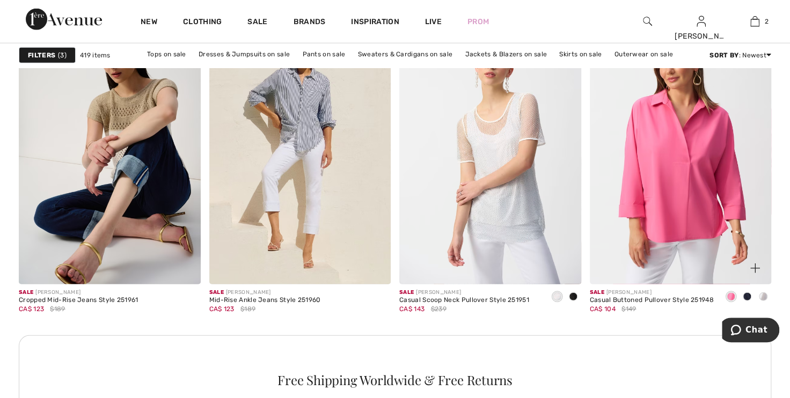
click at [743, 293] on span at bounding box center [747, 297] width 9 height 9
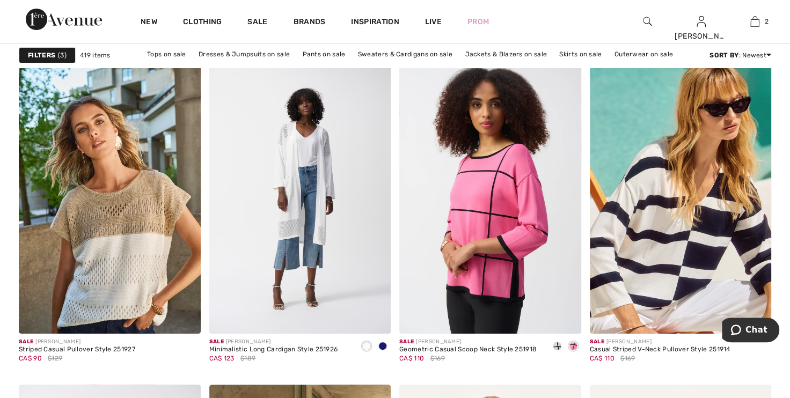
scroll to position [4393, 0]
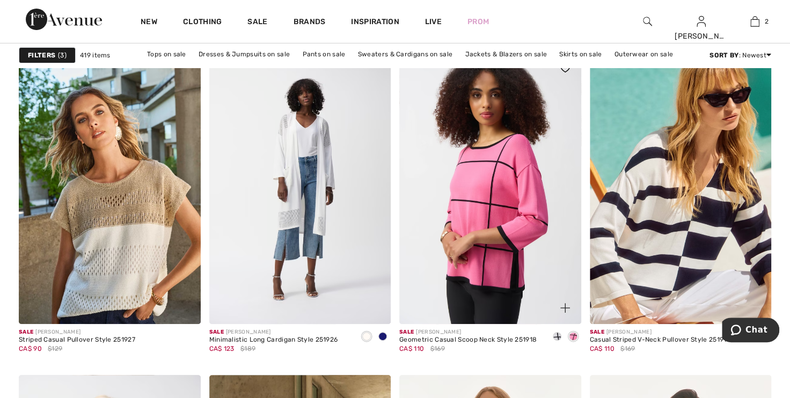
click at [557, 334] on span at bounding box center [557, 336] width 9 height 9
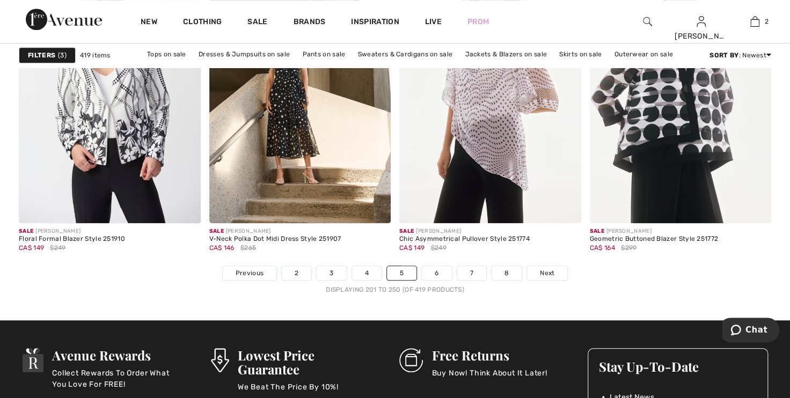
scroll to position [4978, 0]
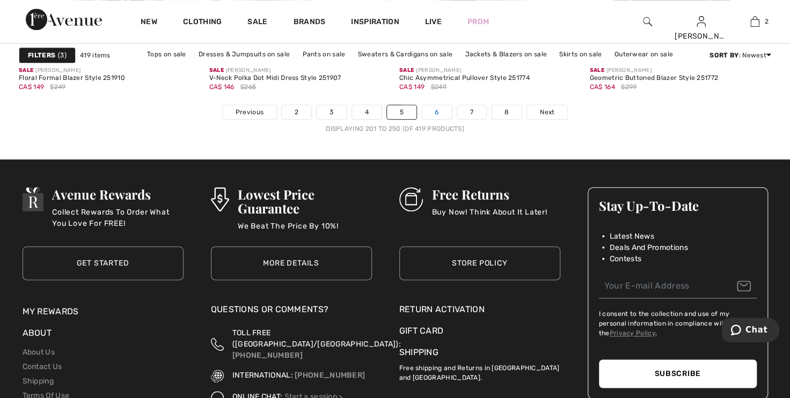
click at [437, 110] on link "6" at bounding box center [437, 112] width 30 height 14
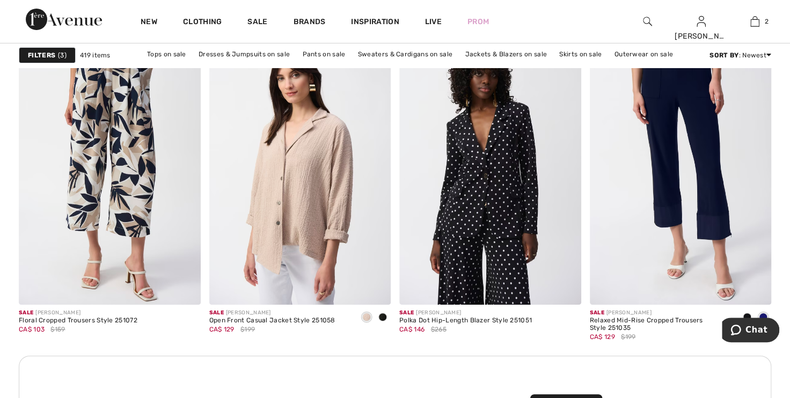
scroll to position [2196, 0]
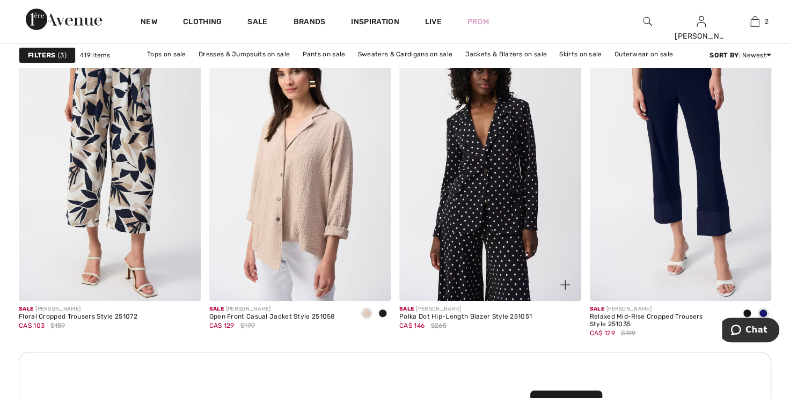
click at [511, 201] on img at bounding box center [490, 165] width 182 height 273
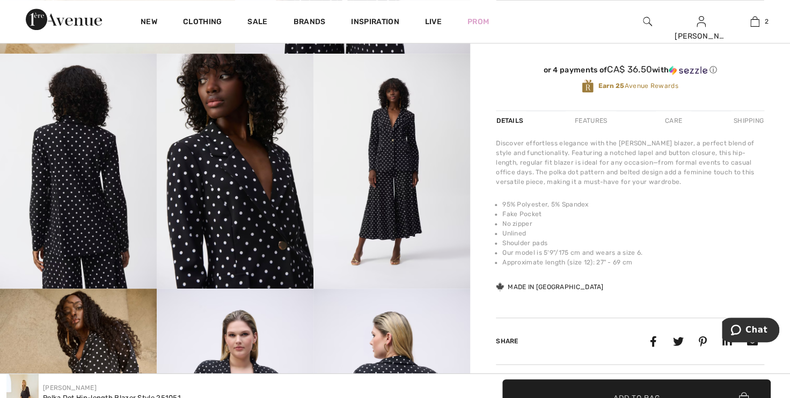
scroll to position [341, 0]
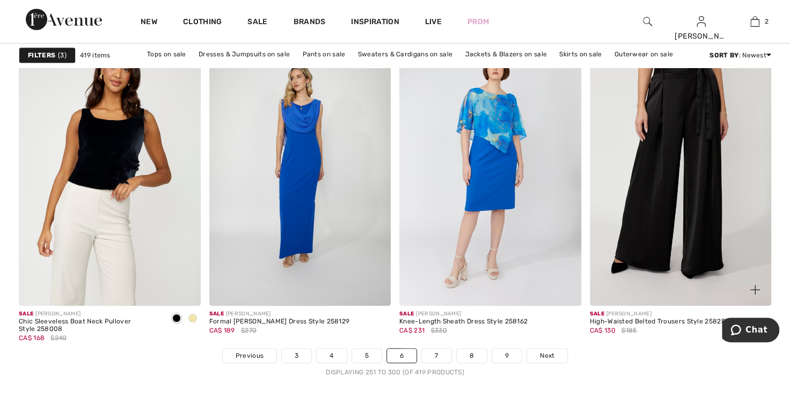
scroll to position [4881, 0]
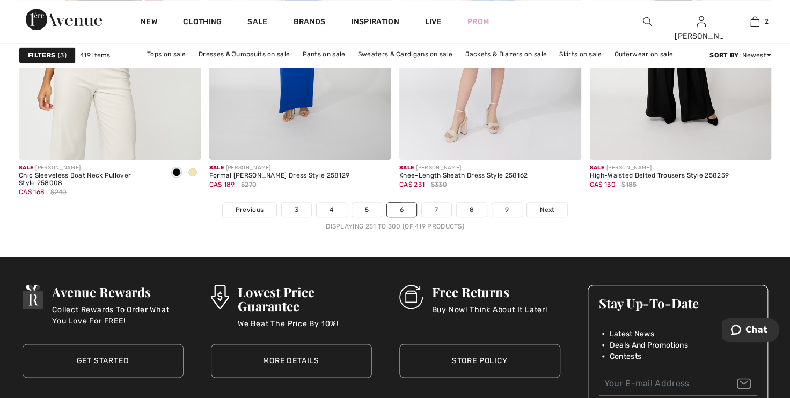
click at [439, 207] on link "7" at bounding box center [436, 210] width 29 height 14
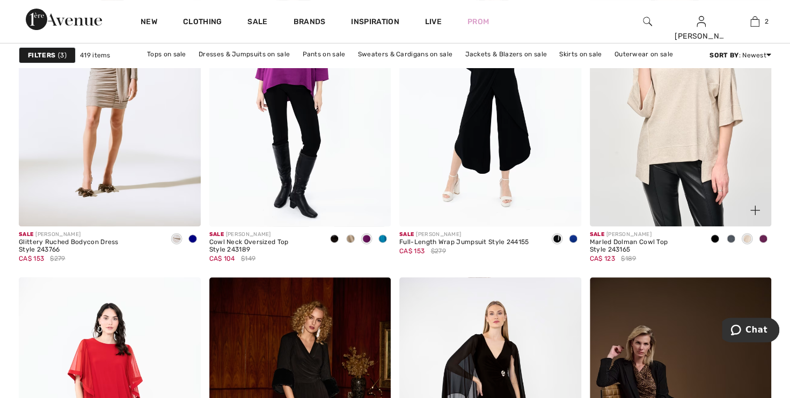
scroll to position [4442, 0]
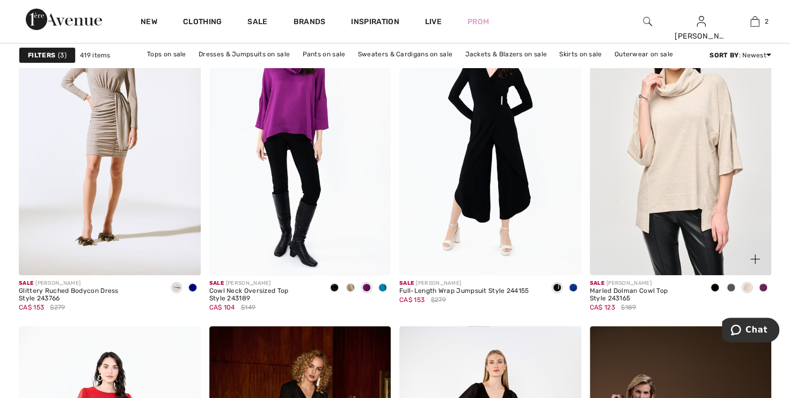
click at [715, 284] on span at bounding box center [715, 288] width 9 height 9
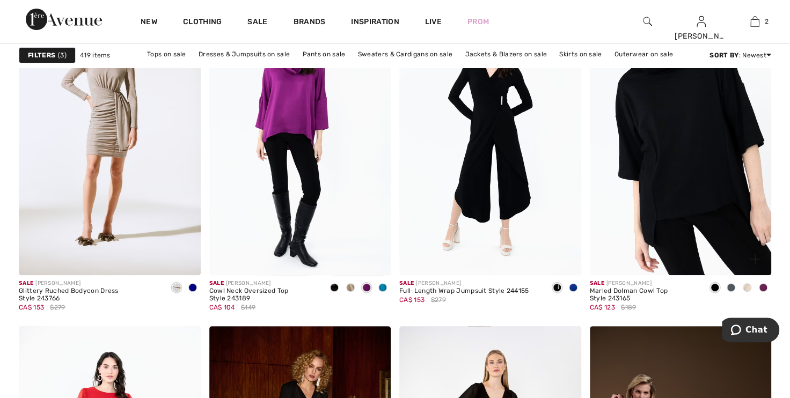
click at [690, 187] on img at bounding box center [681, 139] width 182 height 273
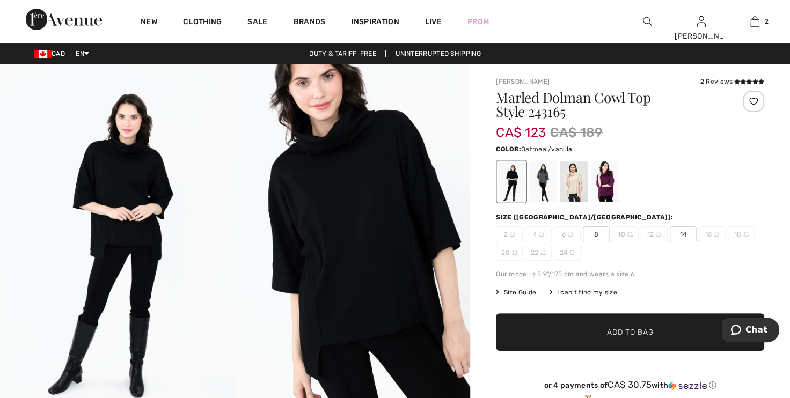
click at [580, 185] on div at bounding box center [574, 182] width 28 height 40
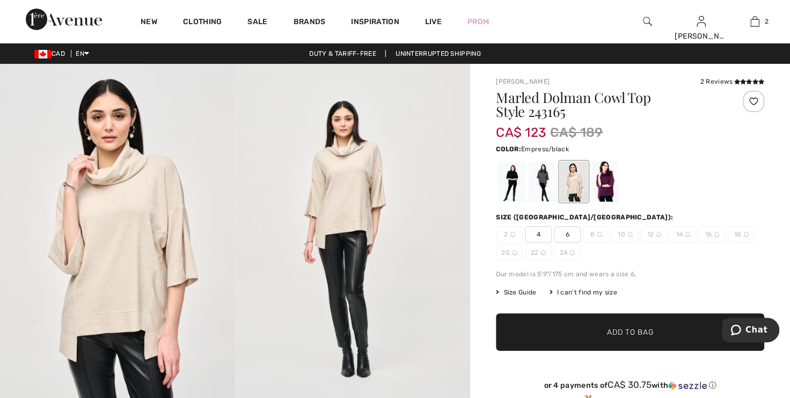
click at [605, 186] on div at bounding box center [605, 182] width 28 height 40
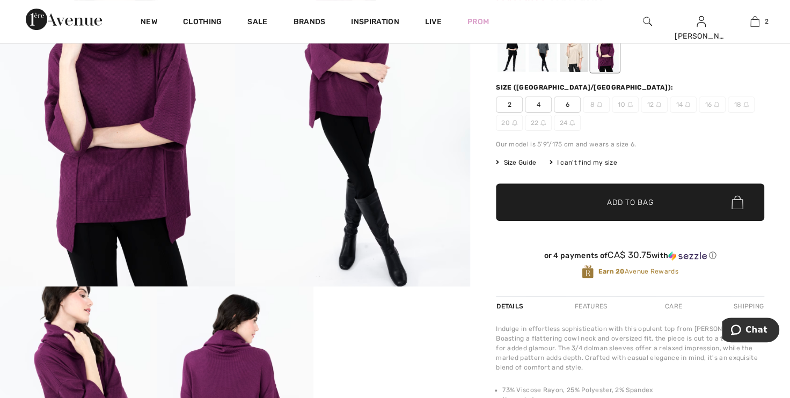
scroll to position [48, 0]
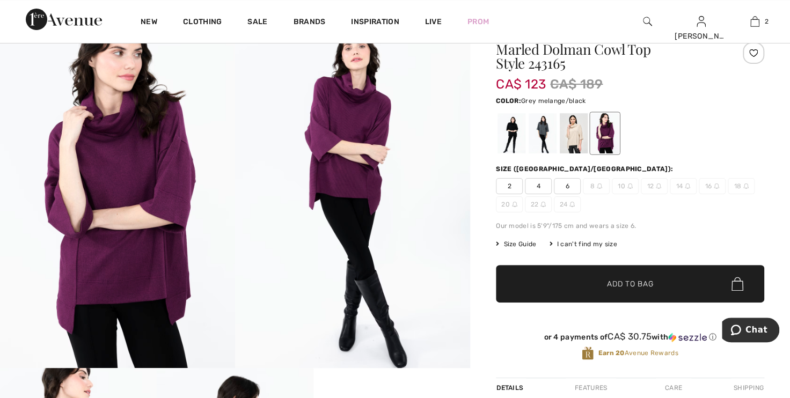
click at [537, 144] on div at bounding box center [543, 133] width 28 height 40
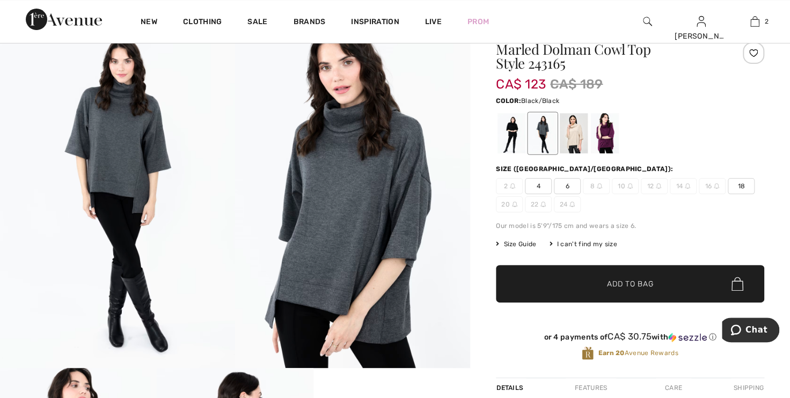
click at [510, 137] on div at bounding box center [512, 133] width 28 height 40
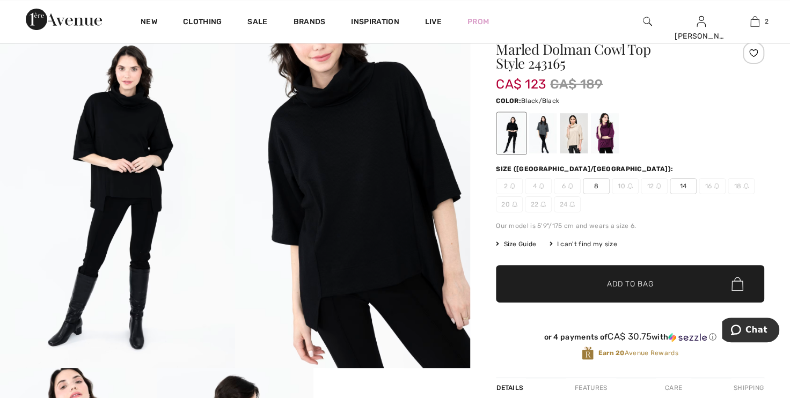
click at [589, 139] on div at bounding box center [630, 133] width 268 height 45
click at [580, 137] on div at bounding box center [574, 133] width 28 height 40
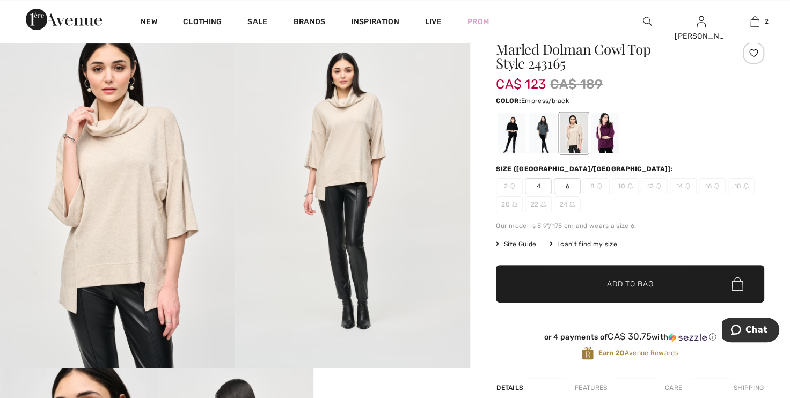
click at [600, 136] on div at bounding box center [605, 133] width 28 height 40
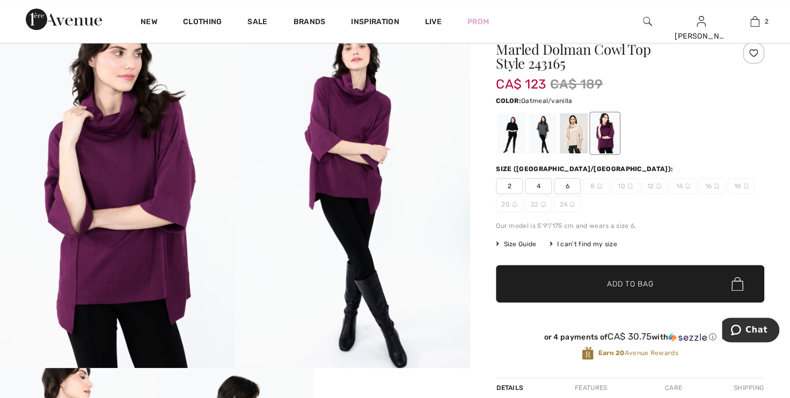
click at [572, 132] on div at bounding box center [574, 133] width 28 height 40
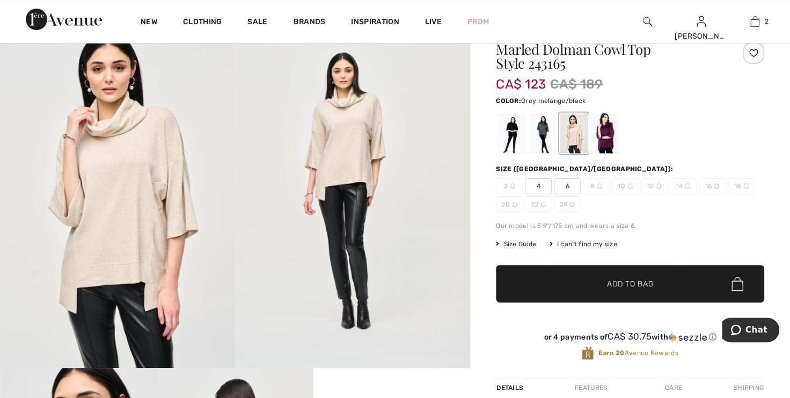
click at [545, 131] on div at bounding box center [543, 133] width 28 height 40
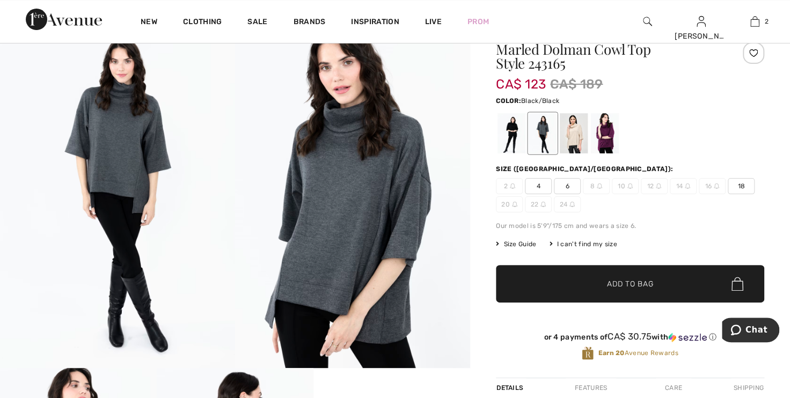
click at [515, 131] on div at bounding box center [512, 133] width 28 height 40
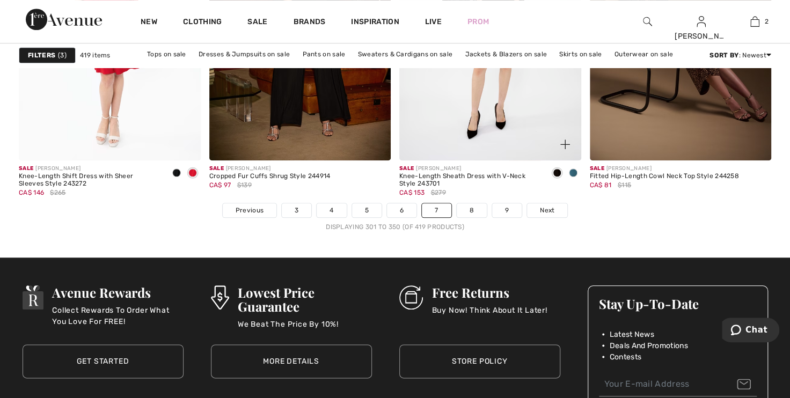
scroll to position [4881, 0]
click at [474, 206] on link "8" at bounding box center [472, 210] width 30 height 14
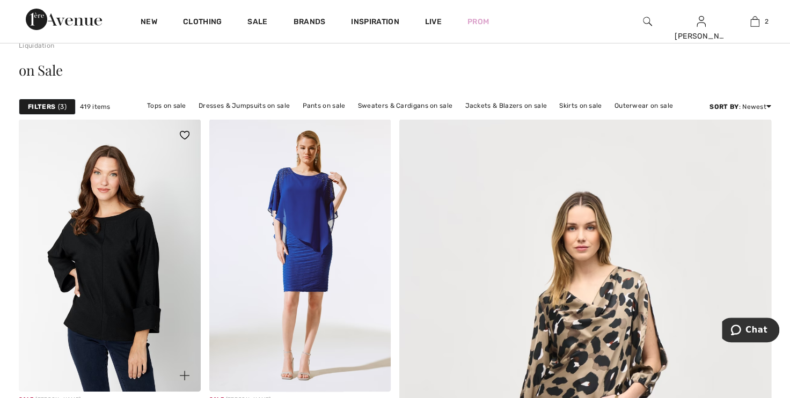
scroll to position [97, 0]
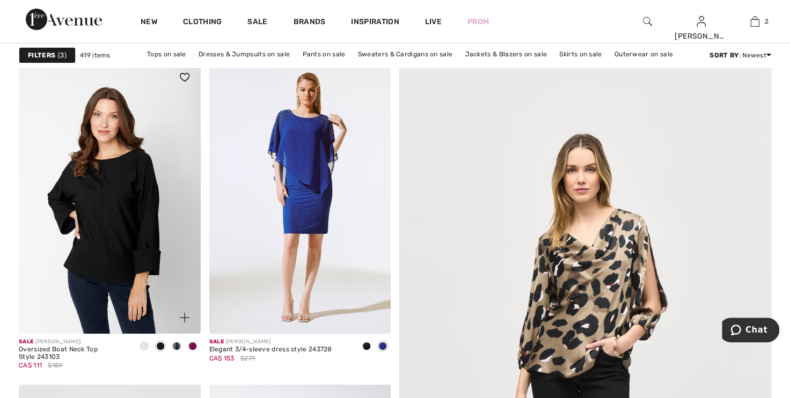
click at [80, 227] on img at bounding box center [110, 197] width 182 height 273
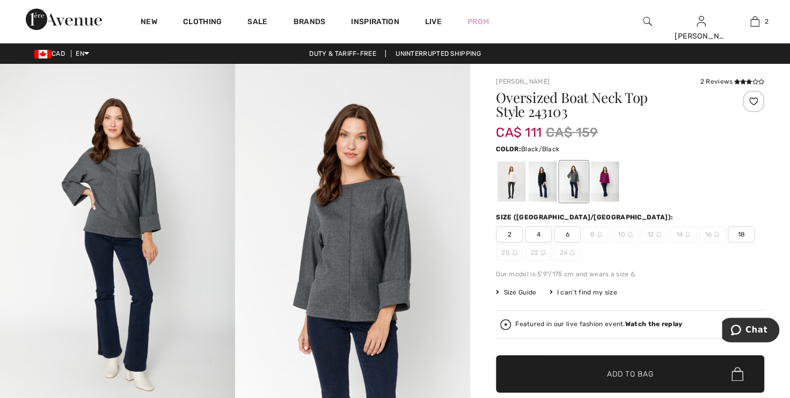
click at [533, 179] on div at bounding box center [543, 182] width 28 height 40
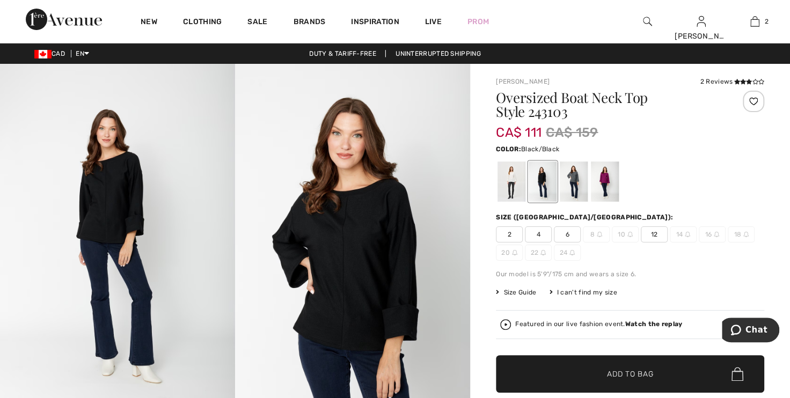
click at [494, 184] on div "Joseph Ribkoff 2 Reviews 2 Reviews Oversized Boat Neck Top Style 243103 CA$ 111…" at bounding box center [630, 405] width 320 height 682
click at [521, 181] on div at bounding box center [512, 182] width 28 height 40
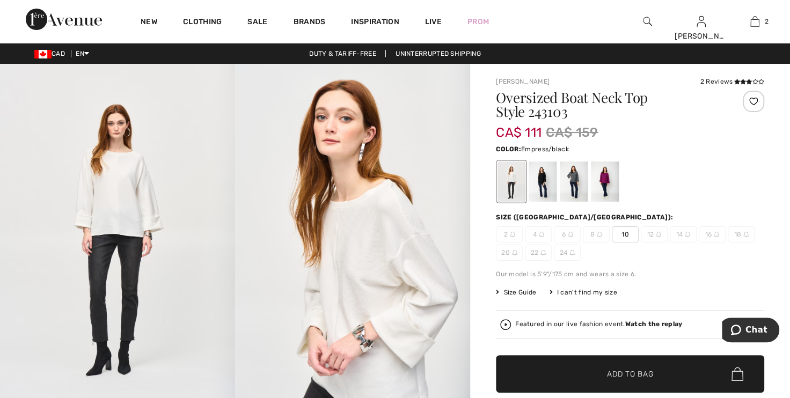
click at [608, 175] on div at bounding box center [605, 182] width 28 height 40
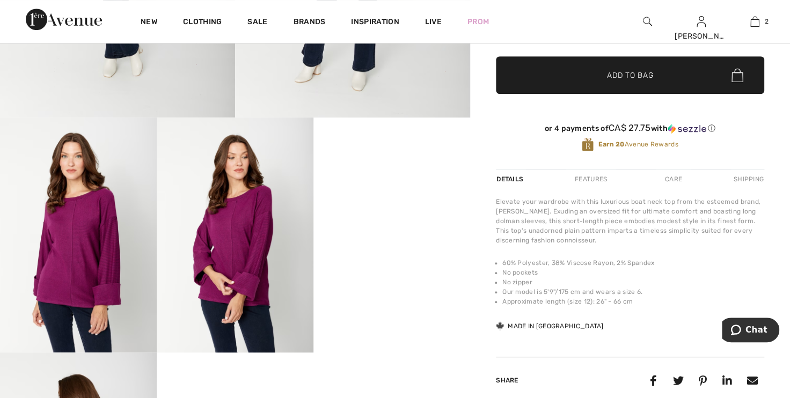
scroll to position [341, 0]
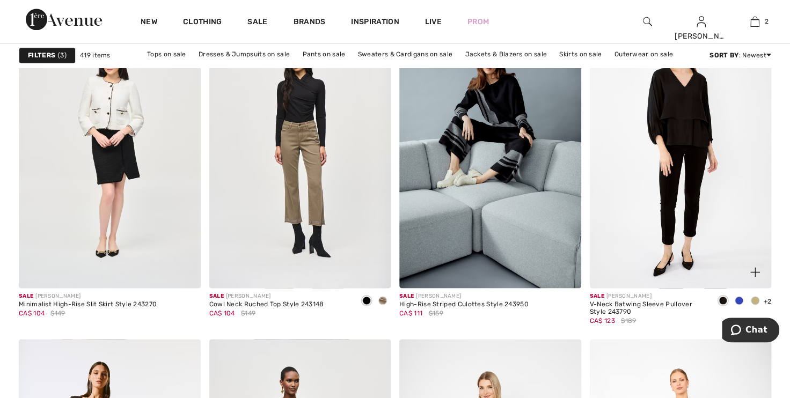
scroll to position [830, 0]
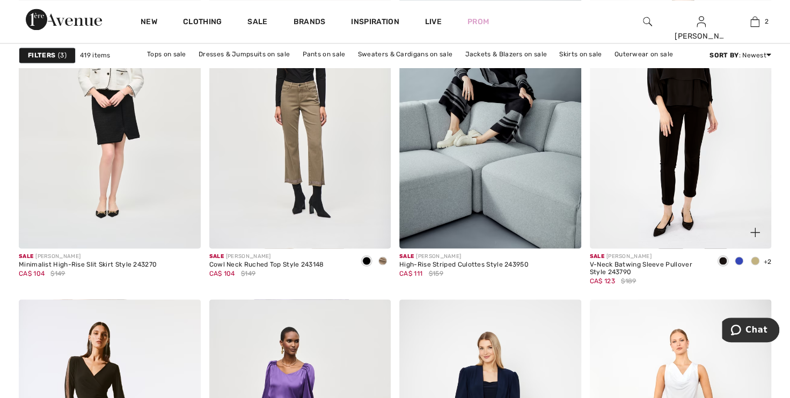
click at [740, 260] on span at bounding box center [739, 261] width 9 height 9
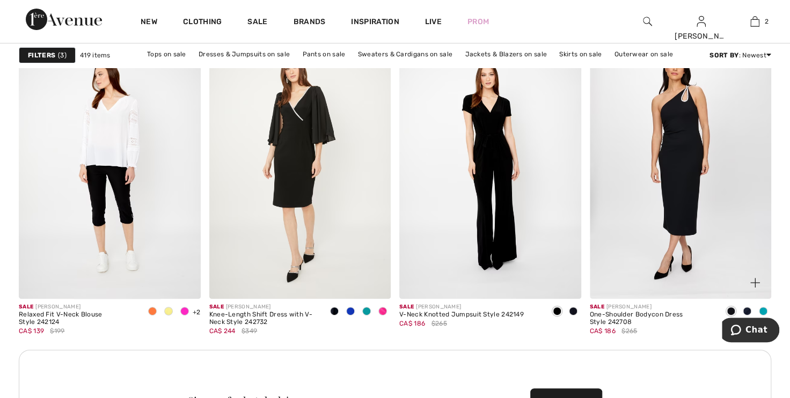
scroll to position [2294, 0]
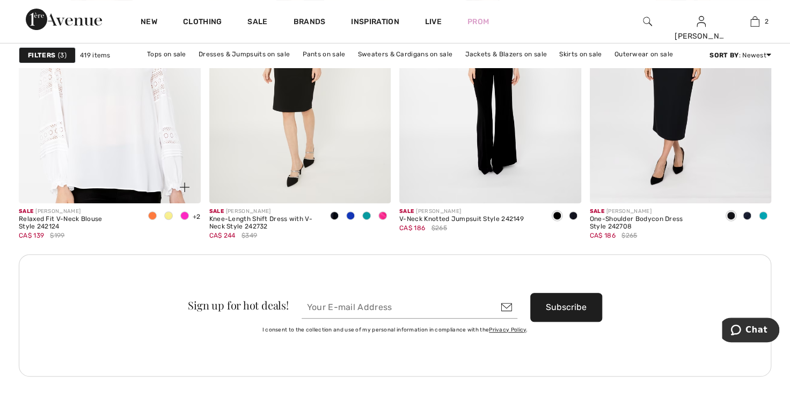
click at [113, 142] on img at bounding box center [110, 67] width 182 height 273
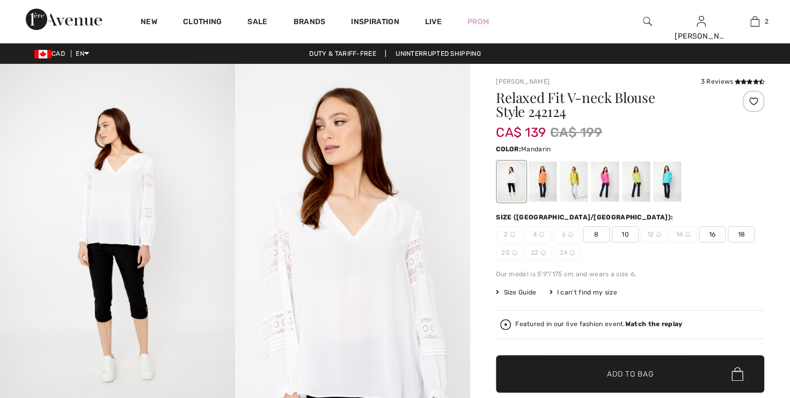
click at [541, 177] on div at bounding box center [543, 182] width 28 height 40
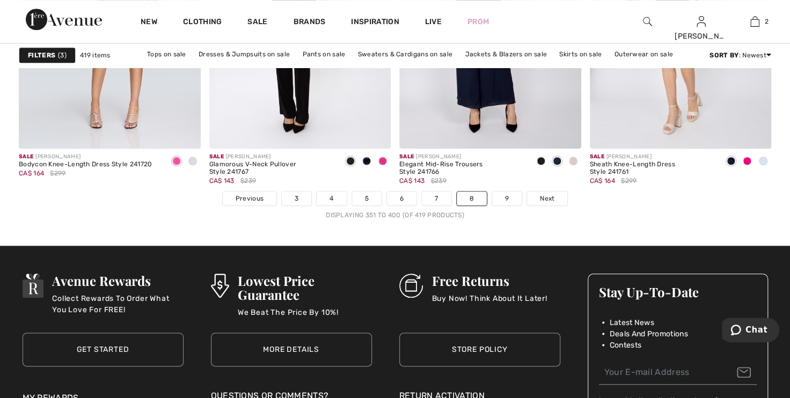
scroll to position [4930, 0]
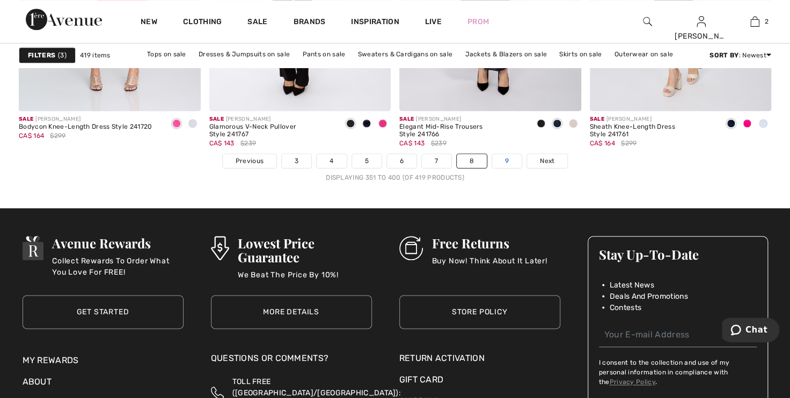
click at [506, 159] on link "9" at bounding box center [507, 161] width 30 height 14
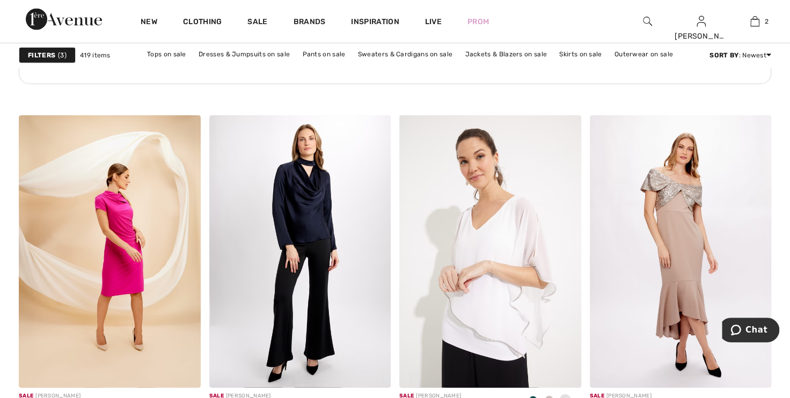
scroll to position [1513, 0]
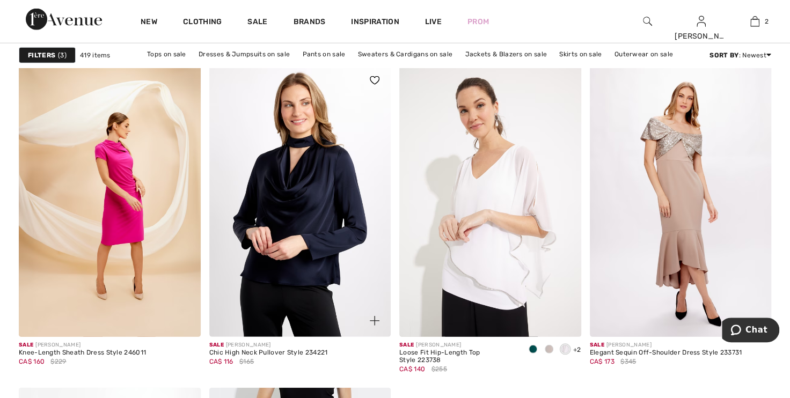
click at [289, 196] on img at bounding box center [300, 200] width 182 height 273
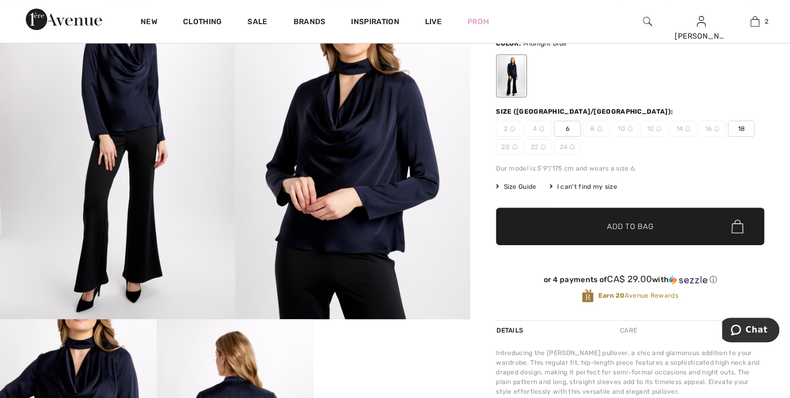
scroll to position [244, 0]
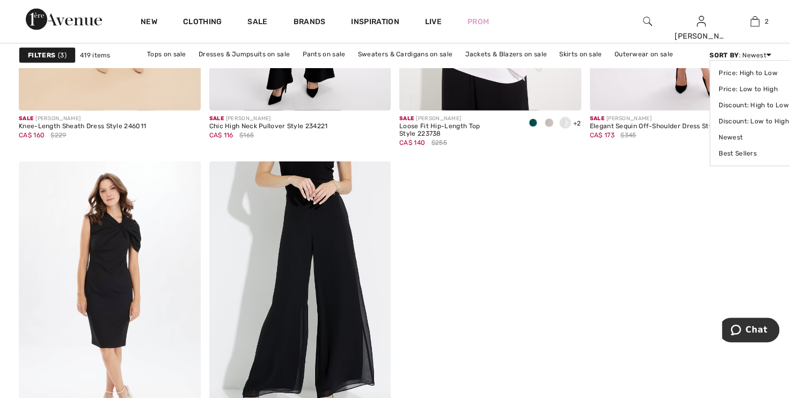
scroll to position [1611, 0]
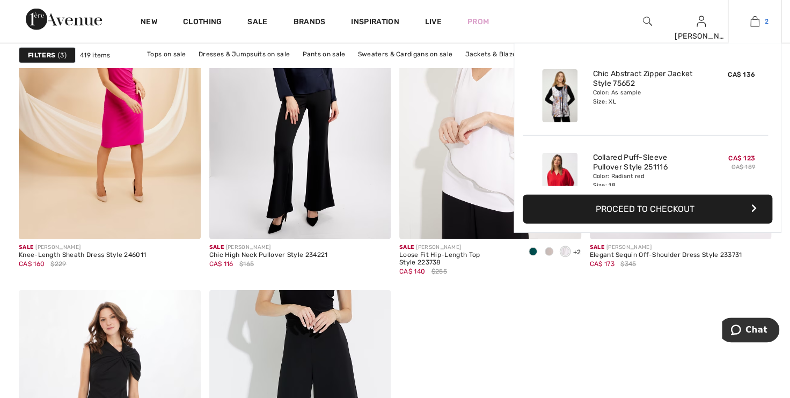
click at [758, 20] on img at bounding box center [755, 21] width 9 height 13
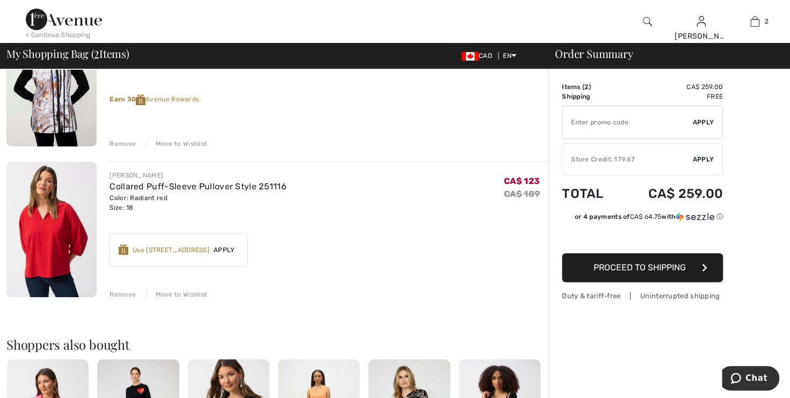
scroll to position [244, 0]
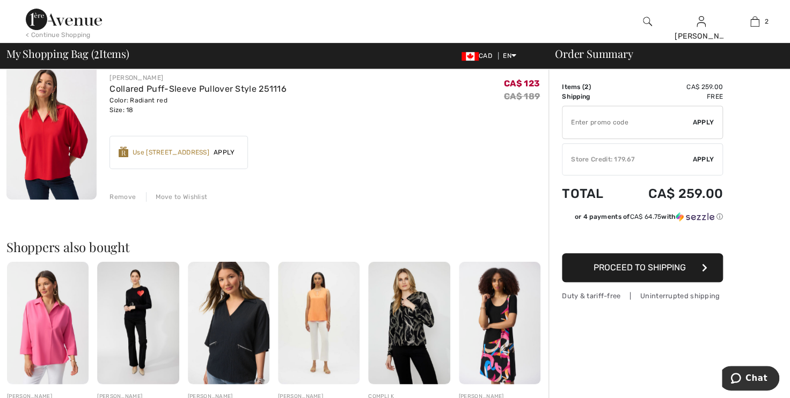
click at [59, 129] on img at bounding box center [51, 131] width 90 height 135
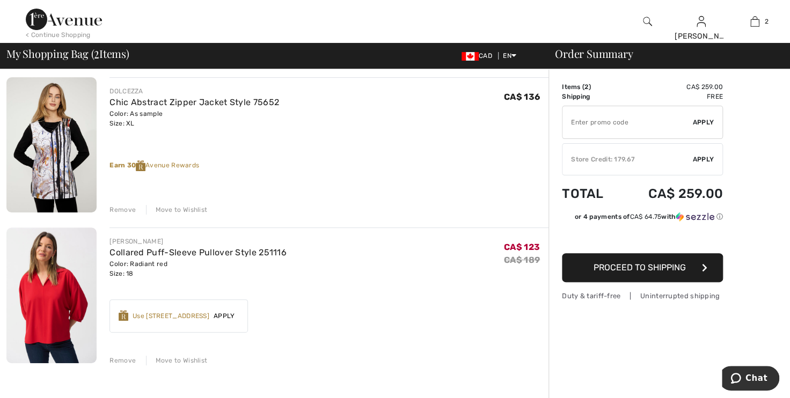
scroll to position [97, 0]
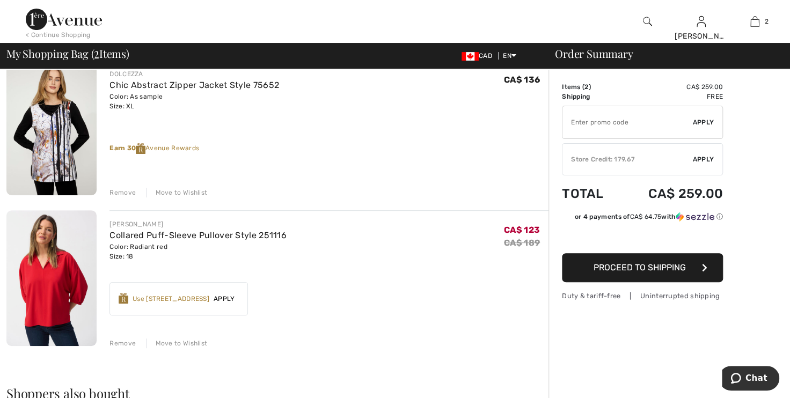
click at [197, 343] on div "Move to Wishlist" at bounding box center [176, 344] width 61 height 10
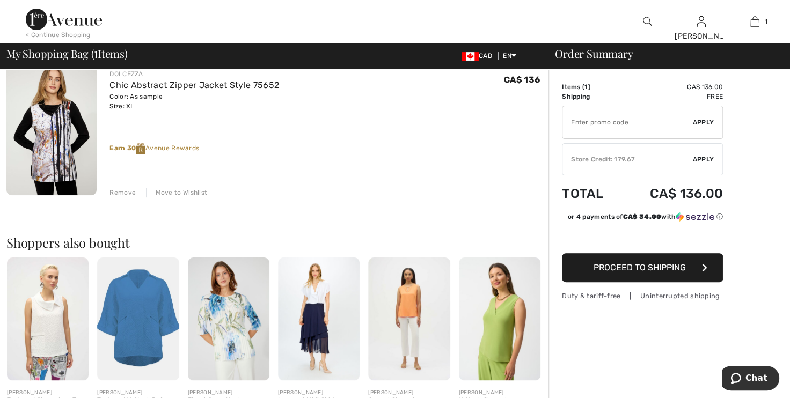
click at [703, 158] on span "Apply" at bounding box center [703, 160] width 21 height 10
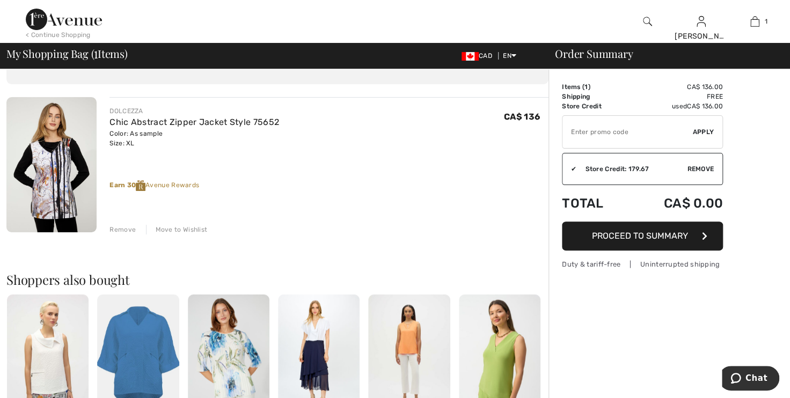
scroll to position [0, 0]
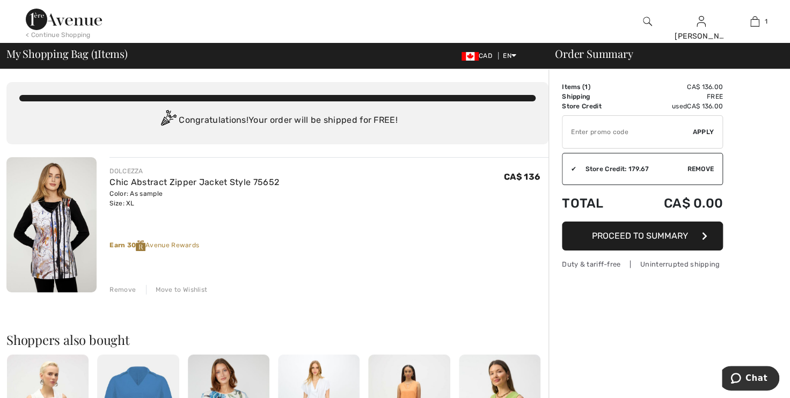
click at [59, 245] on img at bounding box center [51, 224] width 90 height 135
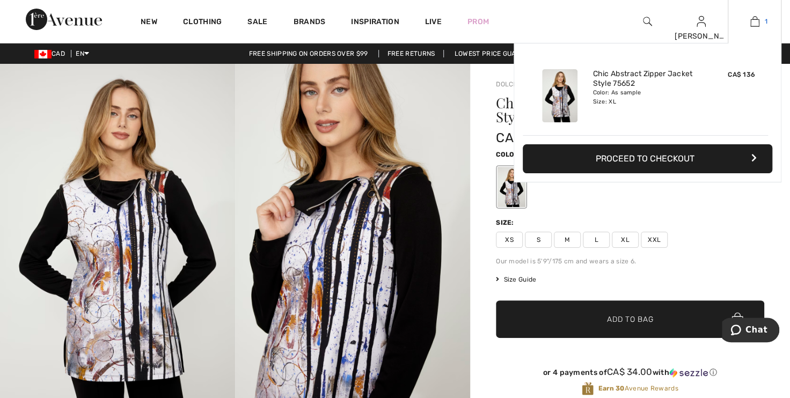
click at [756, 21] on img at bounding box center [755, 21] width 9 height 13
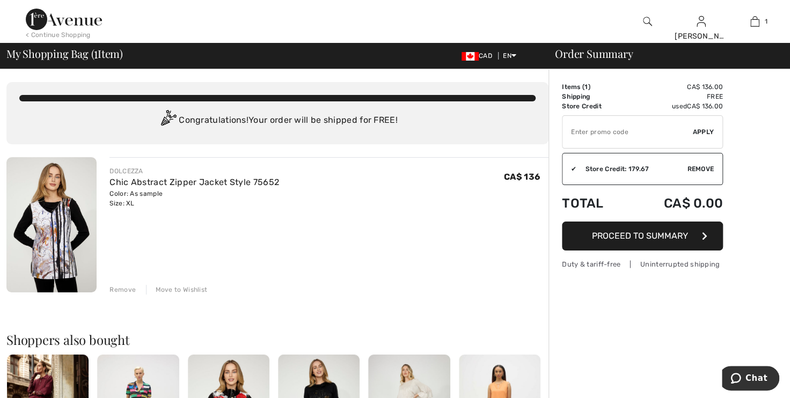
click at [644, 237] on span "Proceed to Summary" at bounding box center [640, 236] width 96 height 10
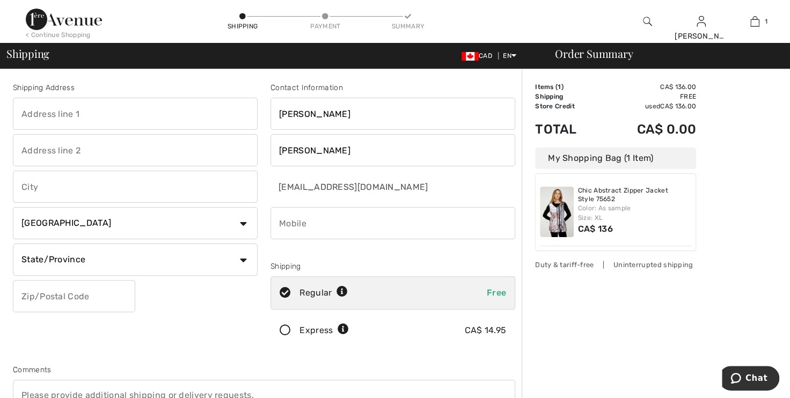
click at [50, 113] on input "text" at bounding box center [135, 114] width 245 height 32
type input "[STREET_ADDRESS]"
type input "DORCHESTER"
click at [105, 251] on select "State/Province [GEOGRAPHIC_DATA] [GEOGRAPHIC_DATA] [GEOGRAPHIC_DATA] [GEOGRAPHI…" at bounding box center [135, 260] width 245 height 32
select select "ON"
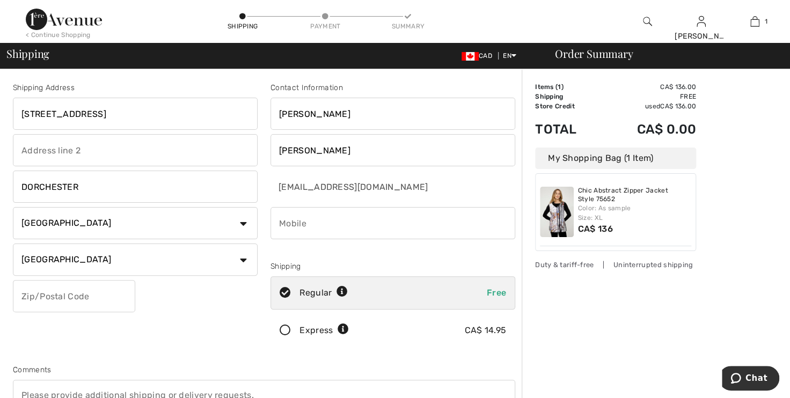
click at [13, 244] on select "State/Province [GEOGRAPHIC_DATA] [GEOGRAPHIC_DATA] [GEOGRAPHIC_DATA] [GEOGRAPHI…" at bounding box center [135, 260] width 245 height 32
click at [72, 294] on input "text" at bounding box center [74, 296] width 122 height 32
click at [68, 296] on input "N0L" at bounding box center [74, 296] width 122 height 32
type input "N0L1G3"
click at [214, 335] on div "Shipping Address 64 FOREST GROVE CRES DORCHESTER Country Canada United States A…" at bounding box center [135, 217] width 258 height 270
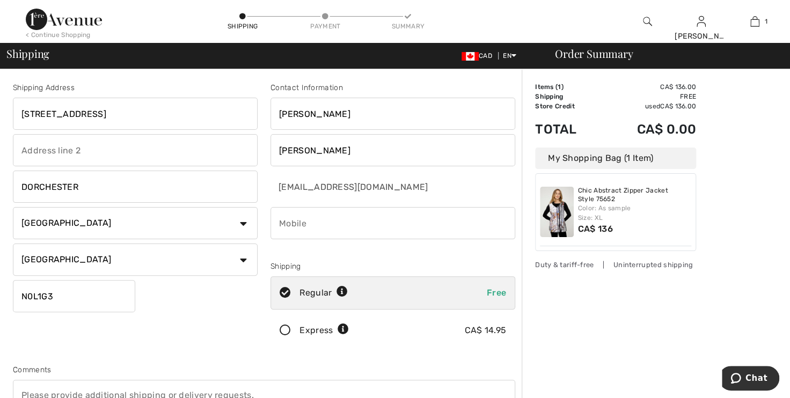
click at [338, 220] on input "phone" at bounding box center [393, 223] width 245 height 32
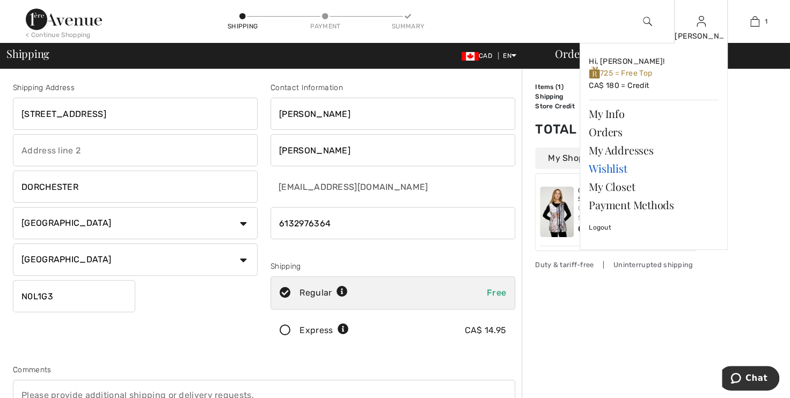
type input "6132976364"
click at [610, 165] on link "Wishlist" at bounding box center [654, 168] width 130 height 18
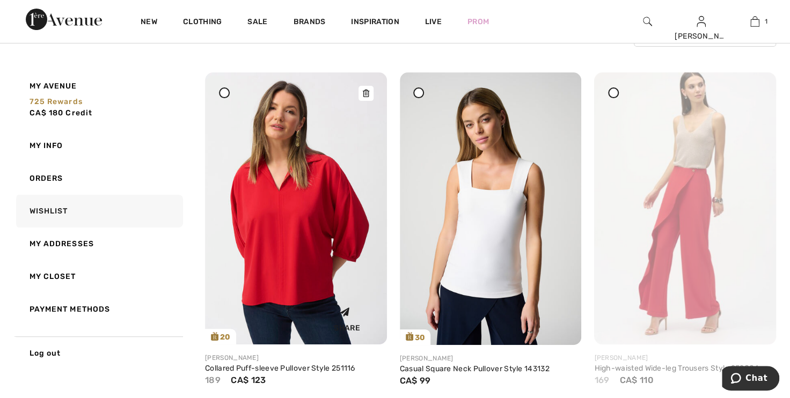
scroll to position [195, 0]
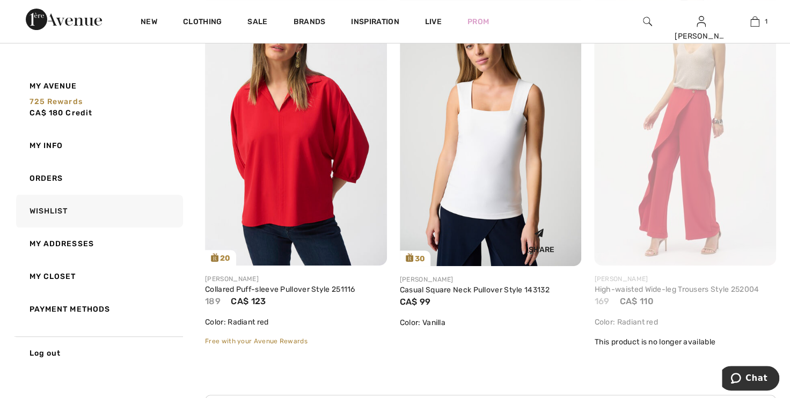
click at [474, 190] on img at bounding box center [491, 130] width 182 height 273
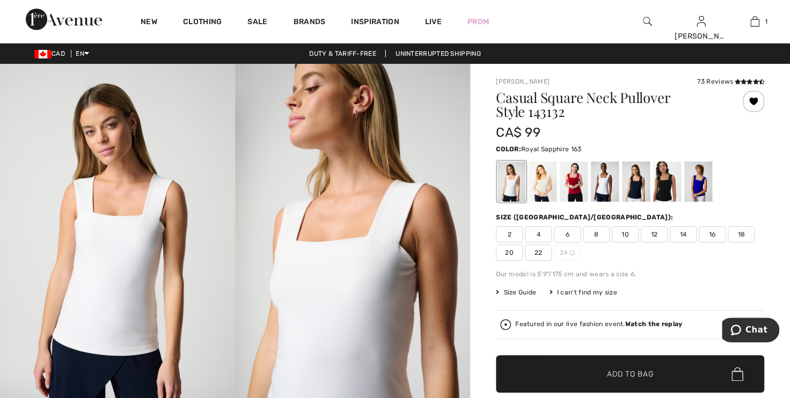
click at [706, 180] on div at bounding box center [699, 182] width 28 height 40
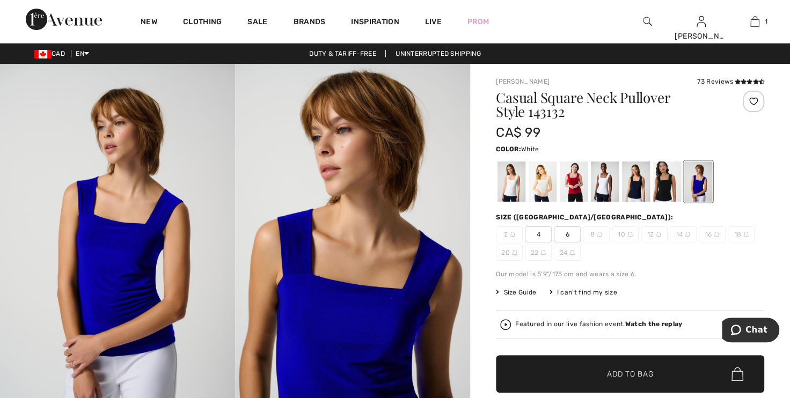
click at [612, 181] on div at bounding box center [605, 182] width 28 height 40
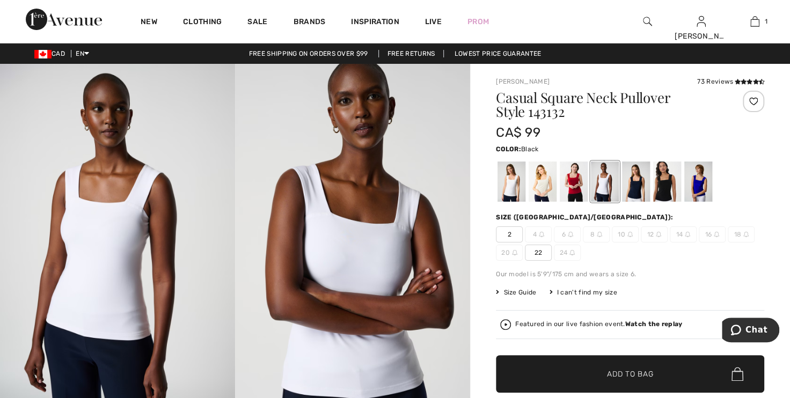
click at [661, 184] on div at bounding box center [667, 182] width 28 height 40
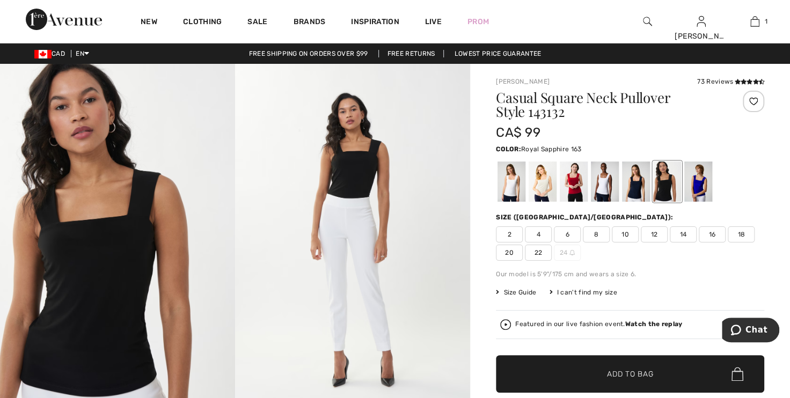
click at [701, 182] on div at bounding box center [699, 182] width 28 height 40
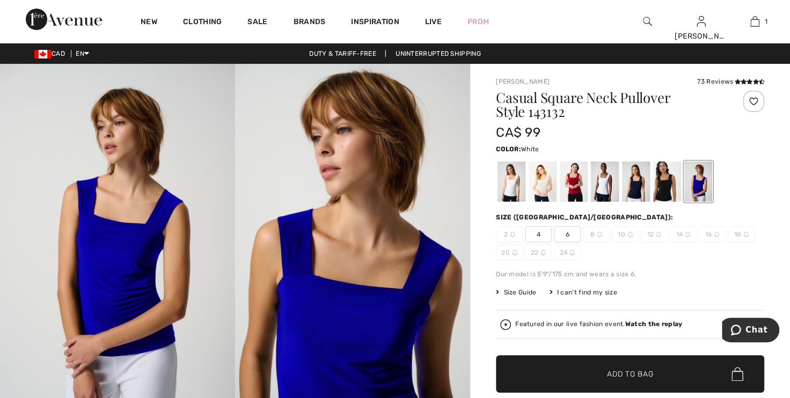
click at [601, 180] on div at bounding box center [605, 182] width 28 height 40
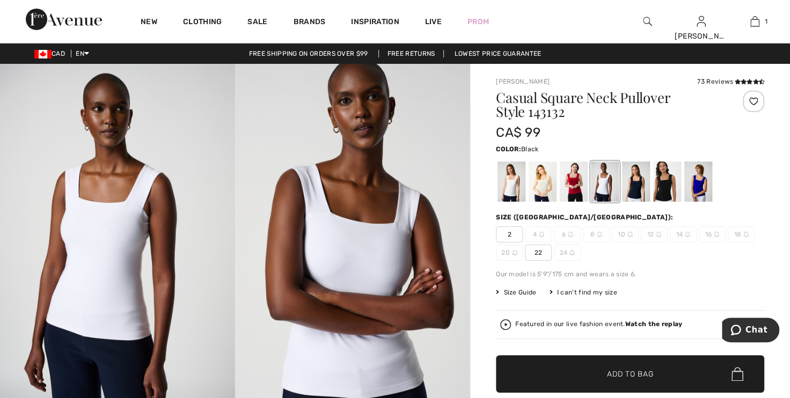
click at [671, 184] on div at bounding box center [667, 182] width 28 height 40
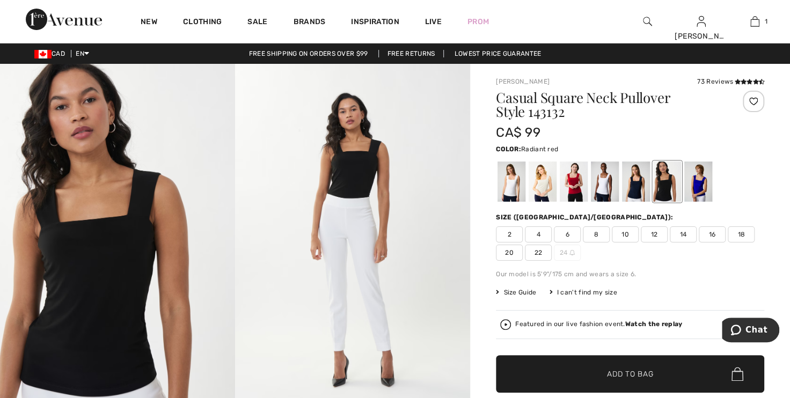
click at [577, 183] on div at bounding box center [574, 182] width 28 height 40
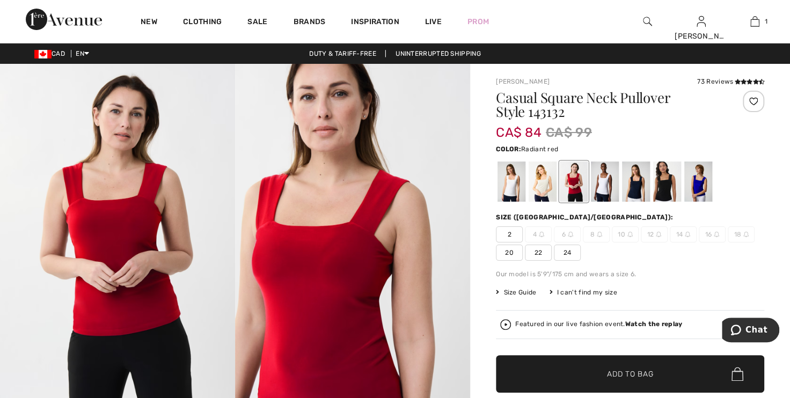
click at [643, 21] on img at bounding box center [647, 21] width 9 height 13
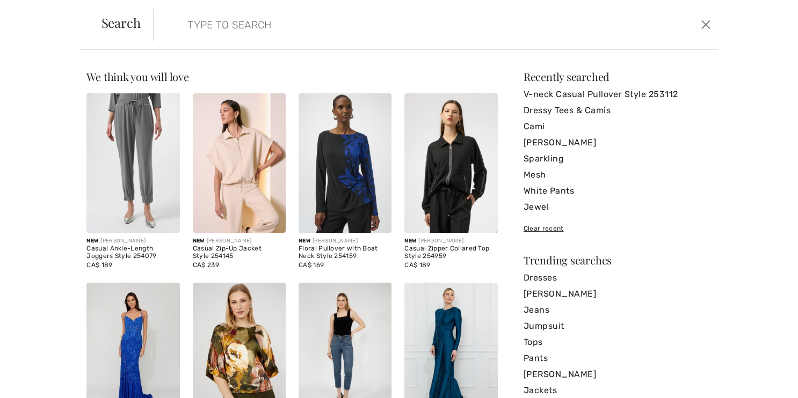
paste input "V-Neck Casual Pullover Style 253112"
type input "V-Neck Casual Pullover Style 253112"
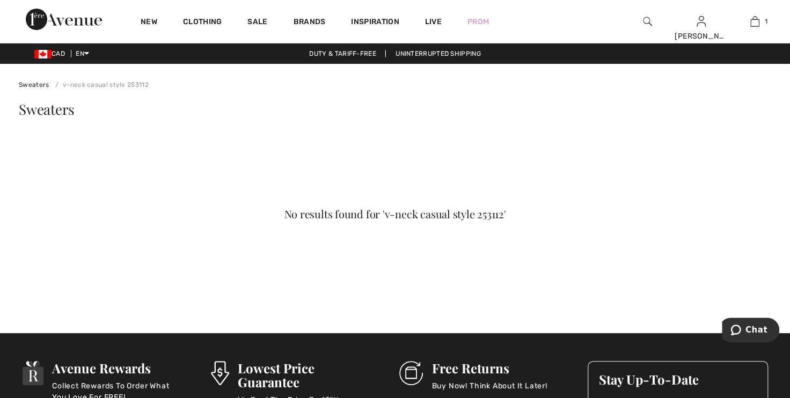
click at [644, 20] on img at bounding box center [647, 21] width 9 height 13
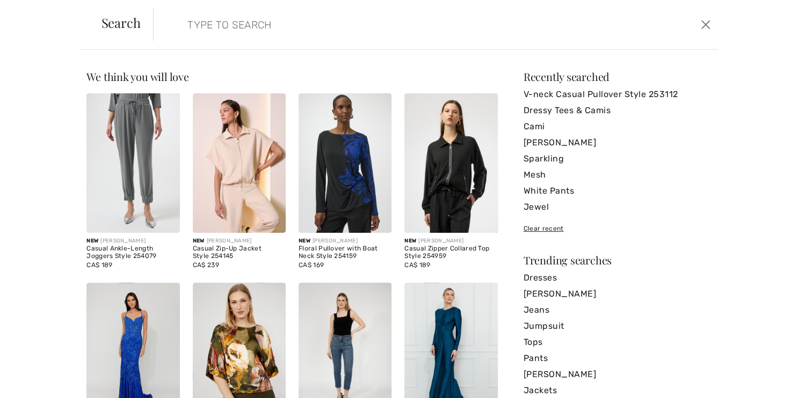
paste input "V-Neck Casual Pullover Style 253112"
click at [330, 26] on input "V-Neck Casual Pullover Style 253112" at bounding box center [373, 25] width 389 height 32
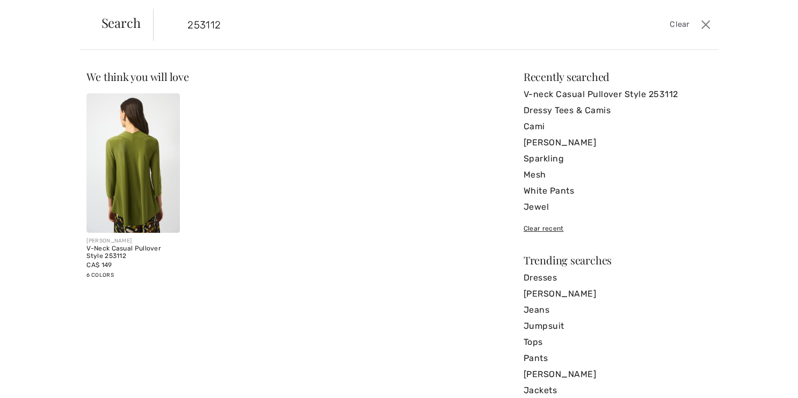
type input "253112"
click at [148, 149] on img at bounding box center [132, 163] width 93 height 140
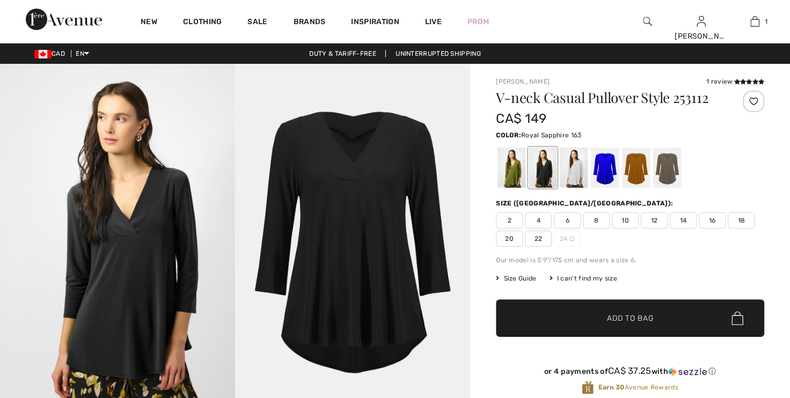
click at [607, 163] on div at bounding box center [605, 168] width 28 height 40
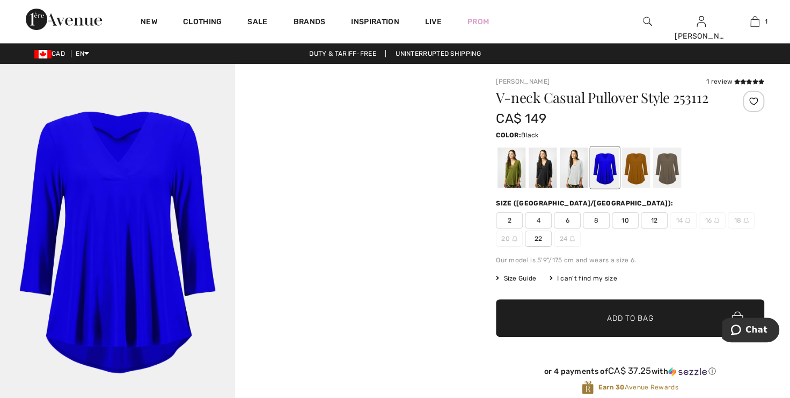
click at [541, 166] on div at bounding box center [543, 168] width 28 height 40
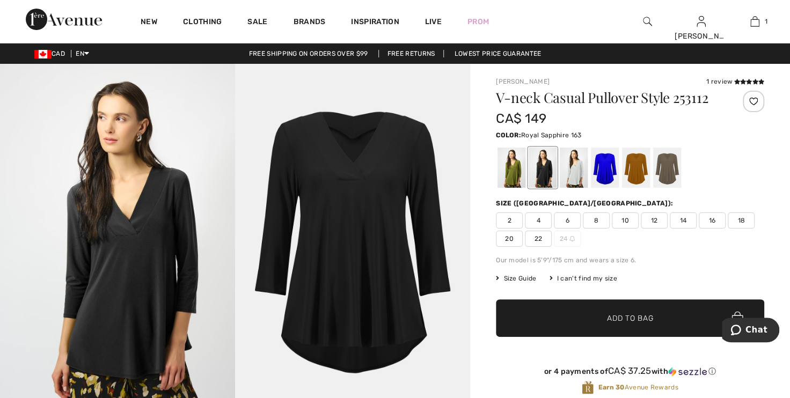
click at [611, 164] on div at bounding box center [605, 168] width 28 height 40
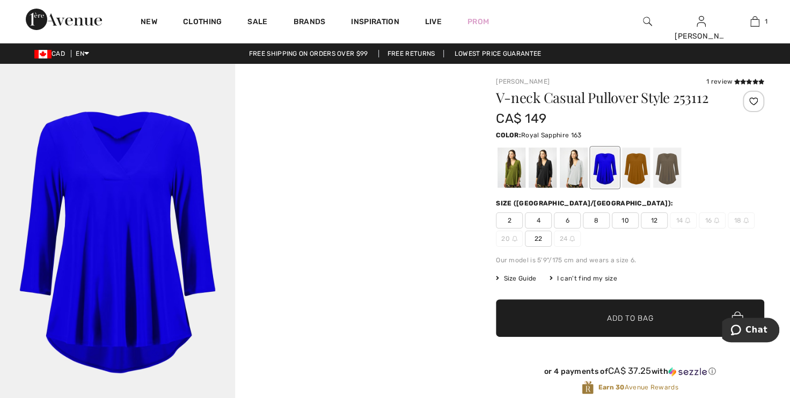
click at [606, 275] on div "I can't find my size" at bounding box center [583, 279] width 68 height 10
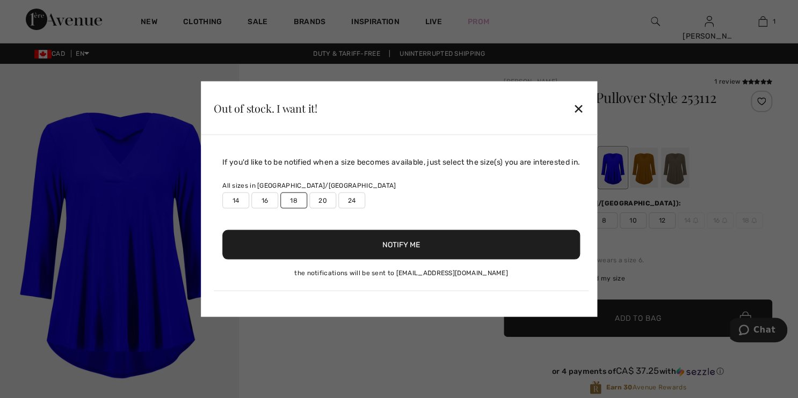
click at [417, 253] on button "Notify Me" at bounding box center [401, 245] width 358 height 30
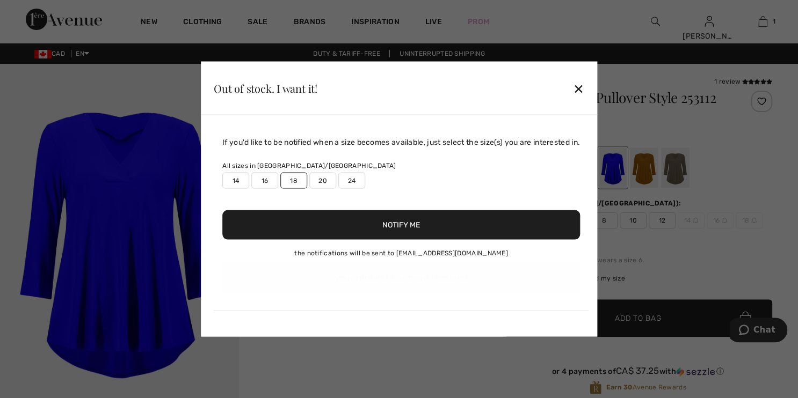
click at [581, 82] on div "Out of stock. I want it! ✕" at bounding box center [399, 89] width 396 height 54
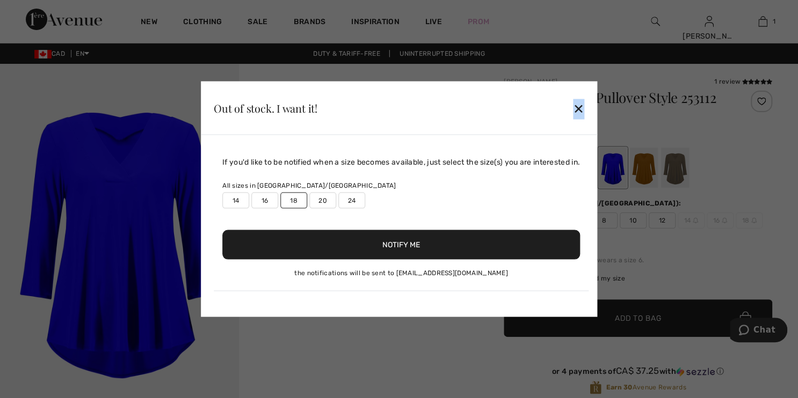
click at [580, 103] on div "✕" at bounding box center [578, 108] width 11 height 23
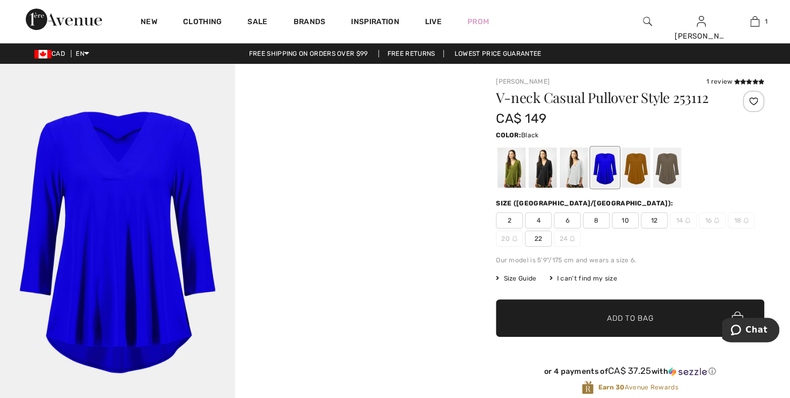
click at [550, 170] on div at bounding box center [543, 168] width 28 height 40
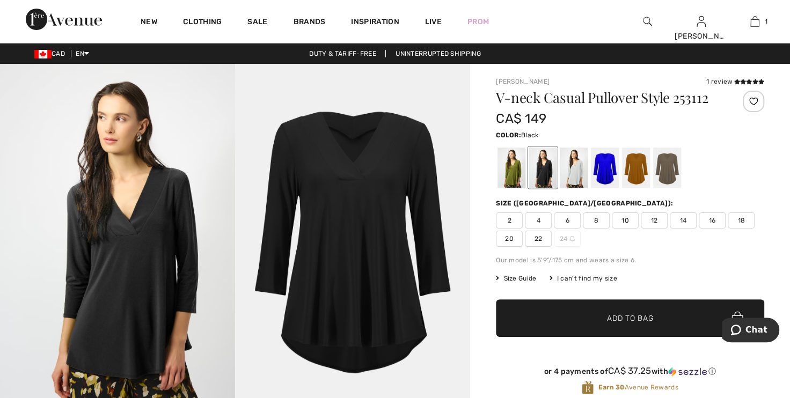
click at [751, 99] on div at bounding box center [753, 101] width 21 height 21
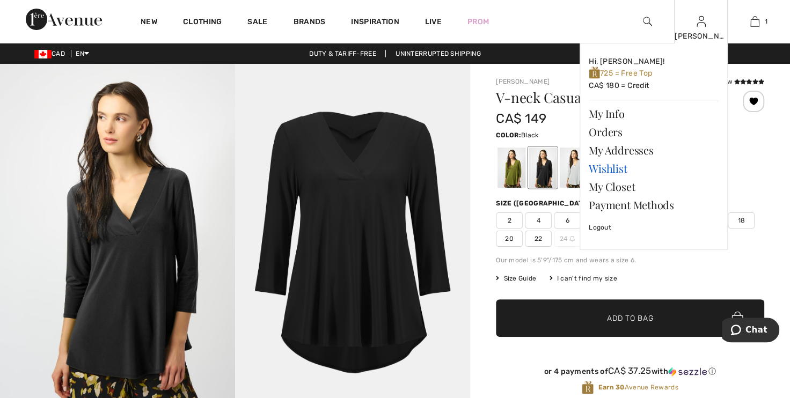
click at [615, 169] on link "Wishlist" at bounding box center [654, 168] width 130 height 18
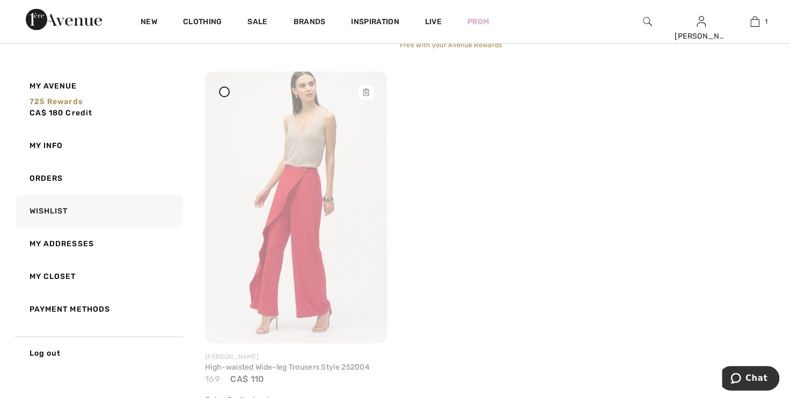
scroll to position [488, 0]
click at [301, 170] on img at bounding box center [296, 211] width 182 height 272
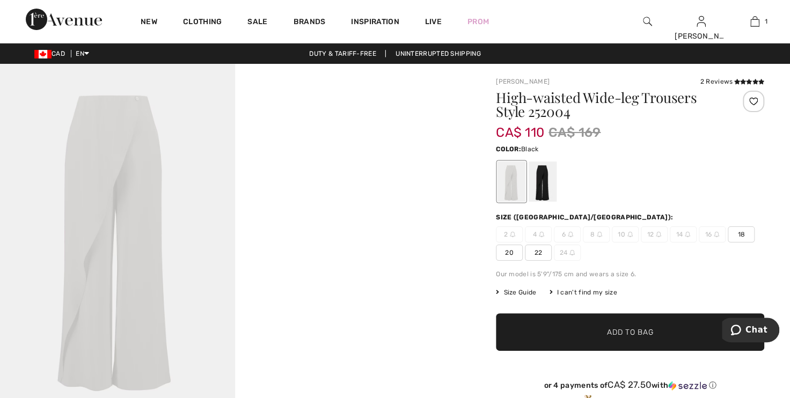
click at [544, 180] on div at bounding box center [543, 182] width 28 height 40
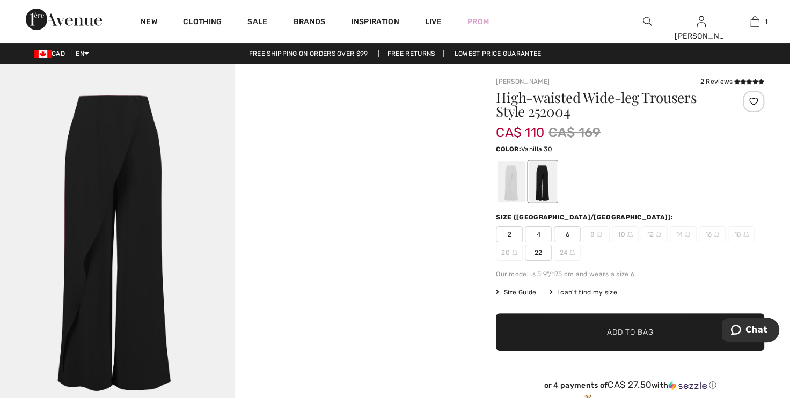
click at [519, 169] on div at bounding box center [512, 182] width 28 height 40
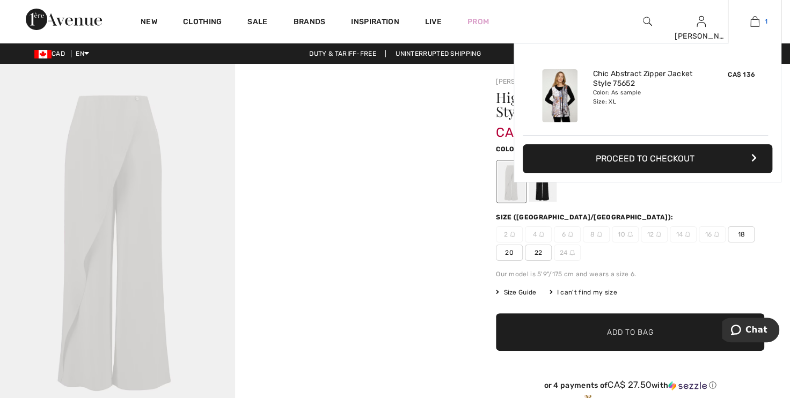
click at [752, 21] on img at bounding box center [755, 21] width 9 height 13
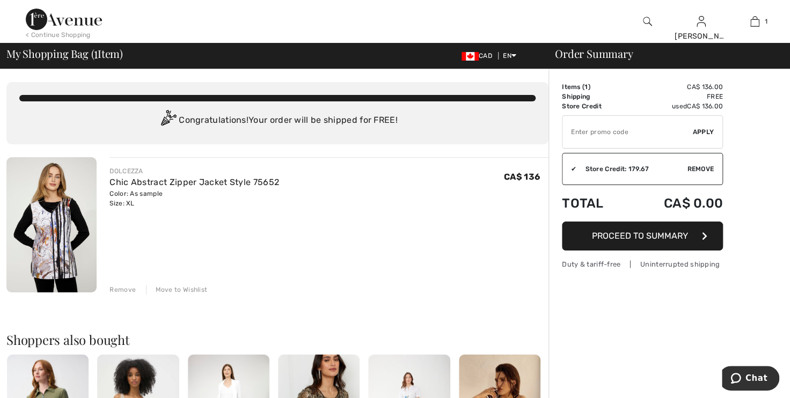
click at [578, 235] on button "Proceed to Summary" at bounding box center [642, 236] width 161 height 29
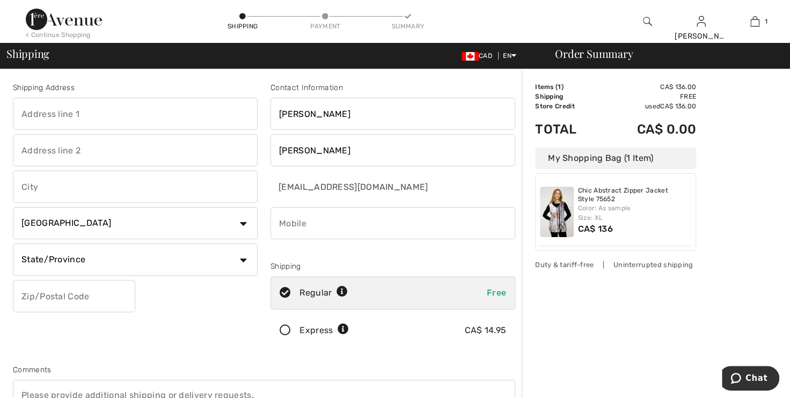
click at [84, 110] on input "text" at bounding box center [135, 114] width 245 height 32
click at [85, 110] on input "64" at bounding box center [135, 114] width 245 height 32
type input "[STREET_ADDRESS]"
type input "DORCHESTER"
click at [59, 266] on select "State/Province Alberta British Columbia Manitoba New Brunswick Newfoundland and…" at bounding box center [135, 260] width 245 height 32
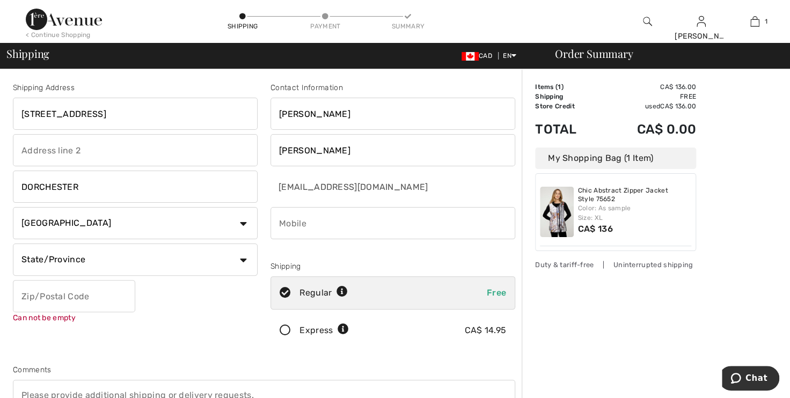
select select "ON"
click at [13, 244] on select "State/Province Alberta British Columbia Manitoba New Brunswick Newfoundland and…" at bounding box center [135, 260] width 245 height 32
click at [51, 295] on input "text" at bounding box center [74, 296] width 122 height 32
type input "N0L1G3"
click at [331, 223] on input "phone" at bounding box center [393, 223] width 245 height 32
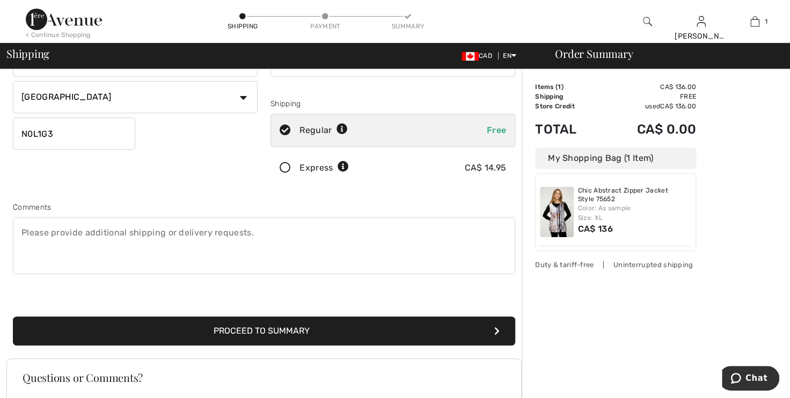
scroll to position [195, 0]
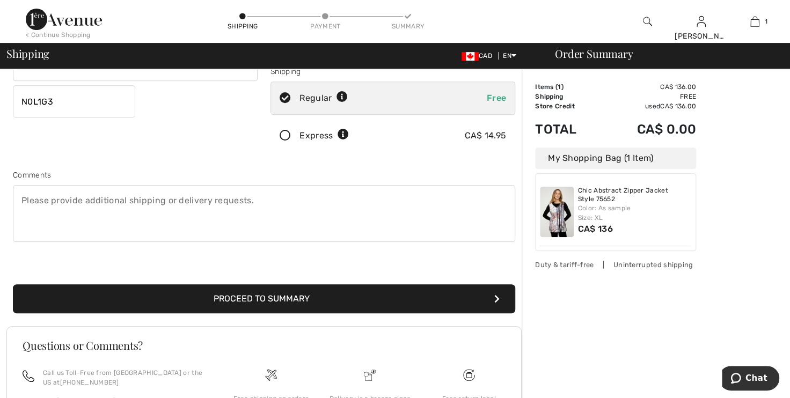
type input "6132976364"
click at [283, 299] on button "Proceed to Summary" at bounding box center [264, 299] width 503 height 29
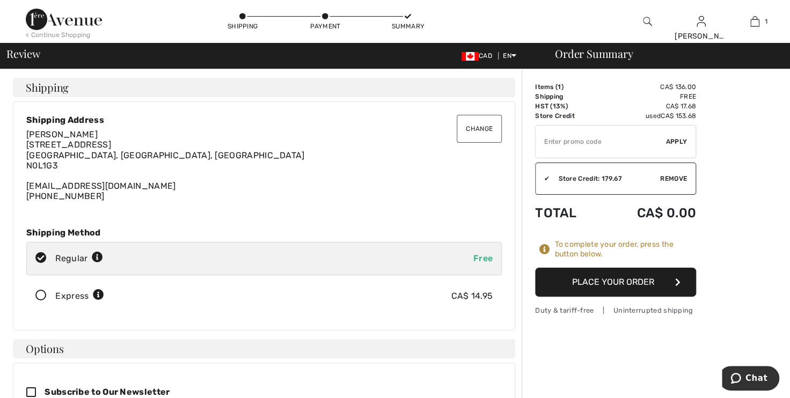
click at [613, 279] on button "Place Your Order" at bounding box center [615, 282] width 161 height 29
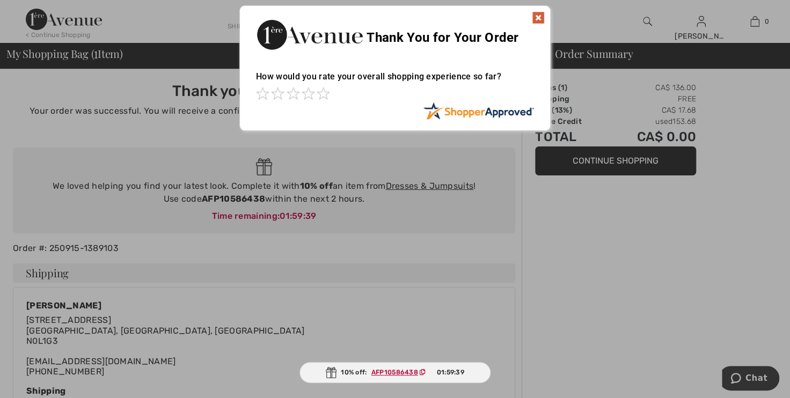
click at [536, 19] on img at bounding box center [538, 17] width 13 height 13
